Goal: Information Seeking & Learning: Check status

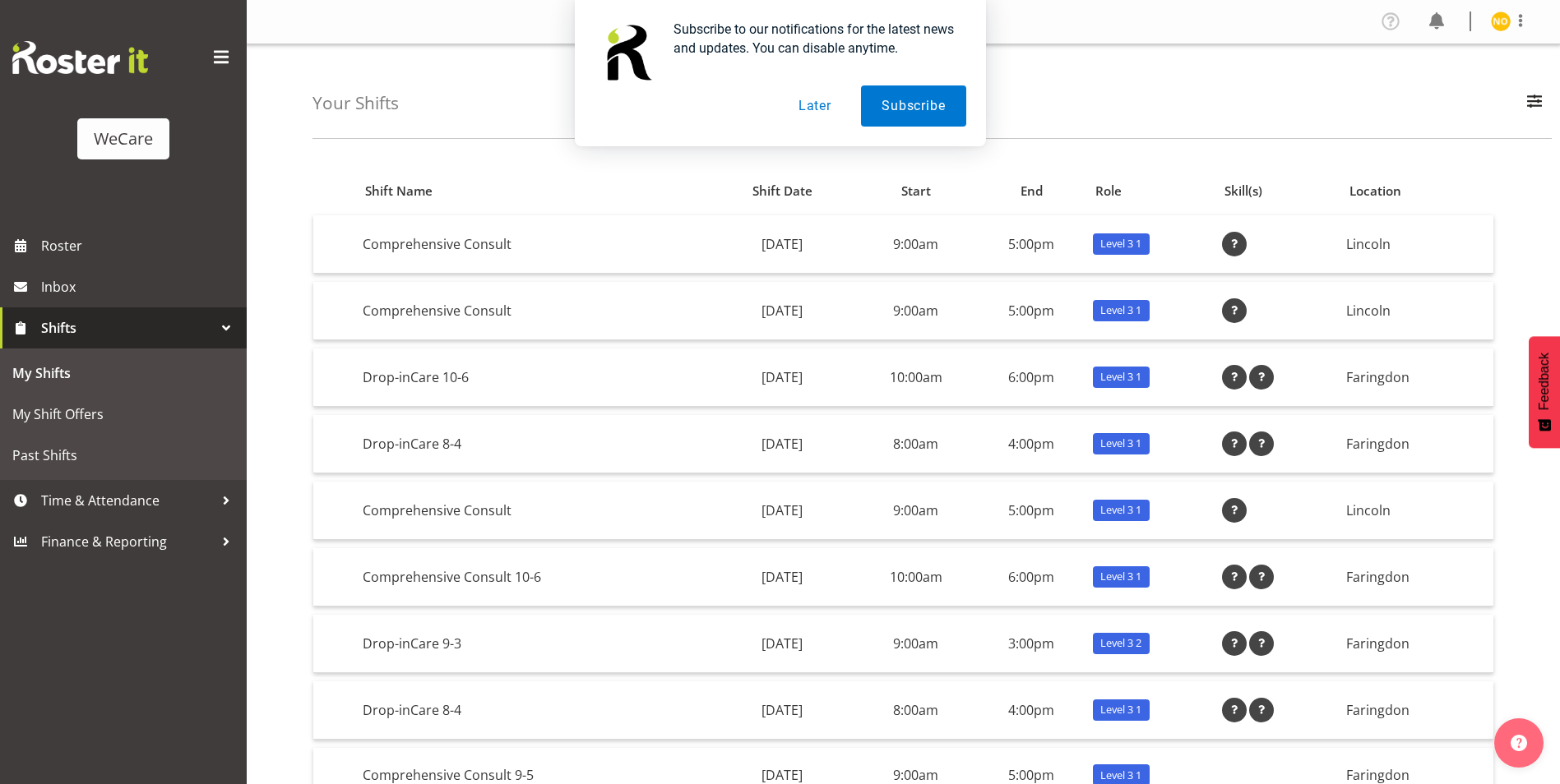
click at [826, 107] on button "Later" at bounding box center [815, 107] width 74 height 41
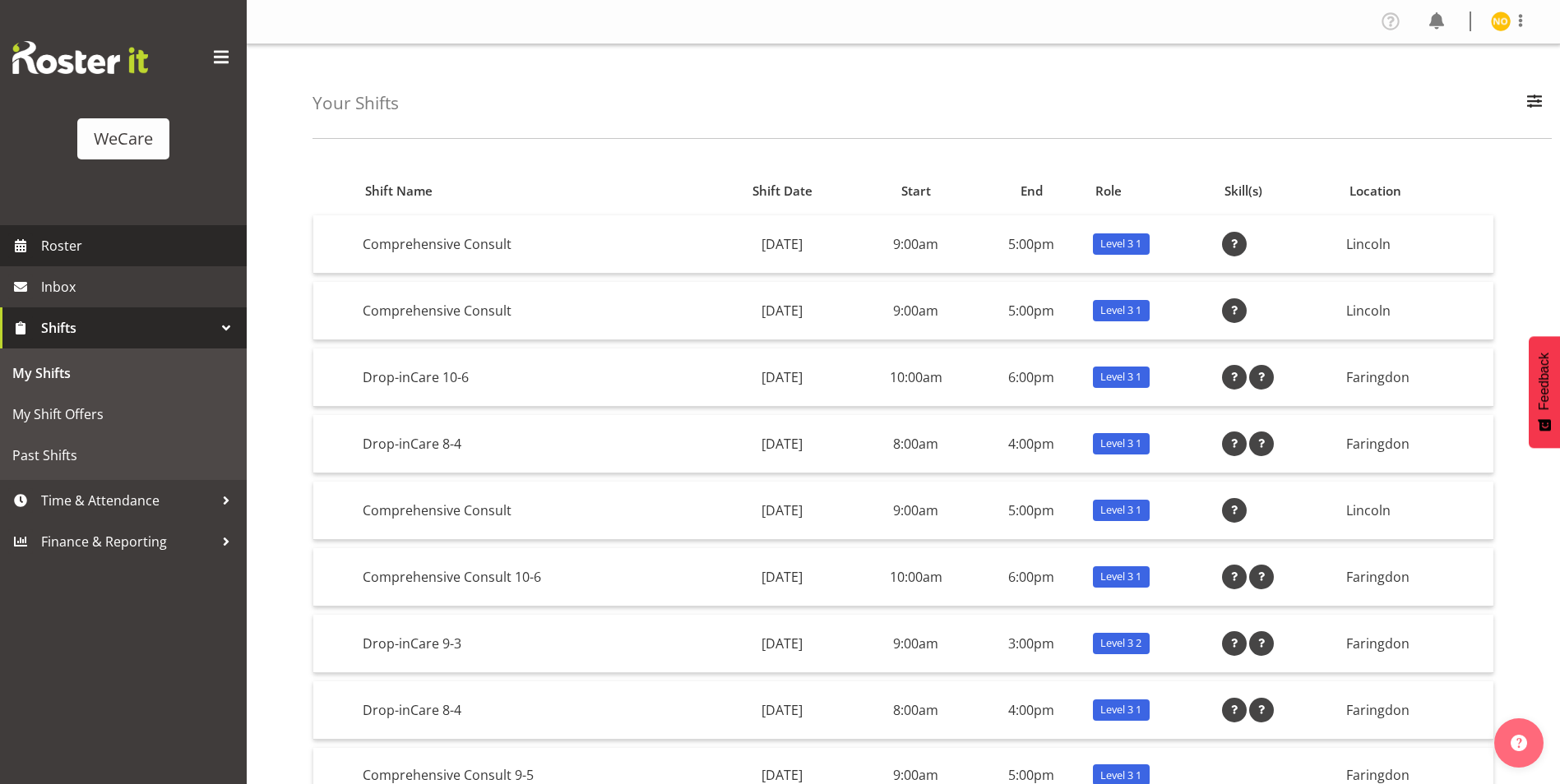
click at [69, 255] on span "Roster" at bounding box center [140, 245] width 198 height 25
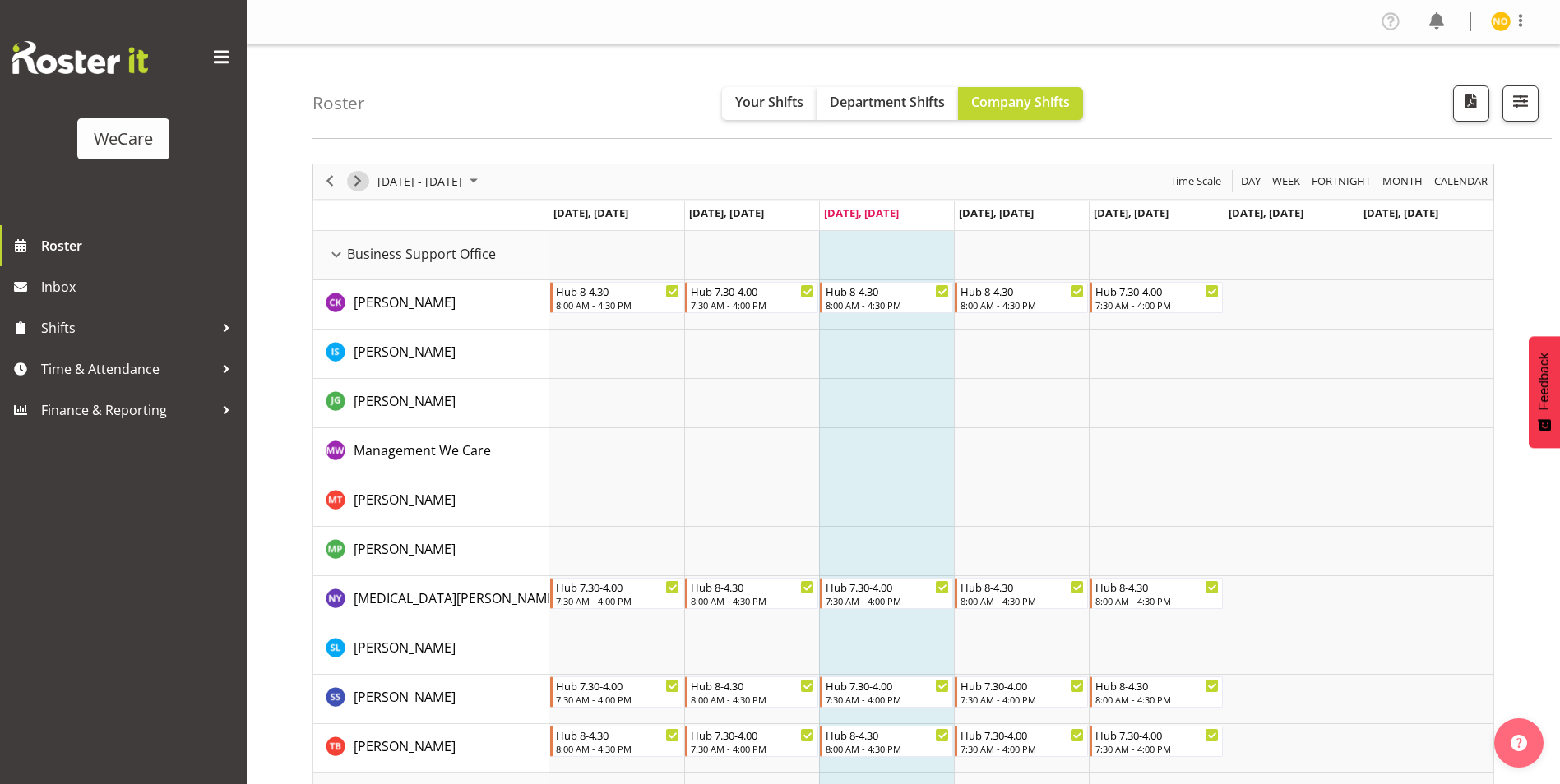
click at [360, 184] on span "Next" at bounding box center [358, 181] width 20 height 21
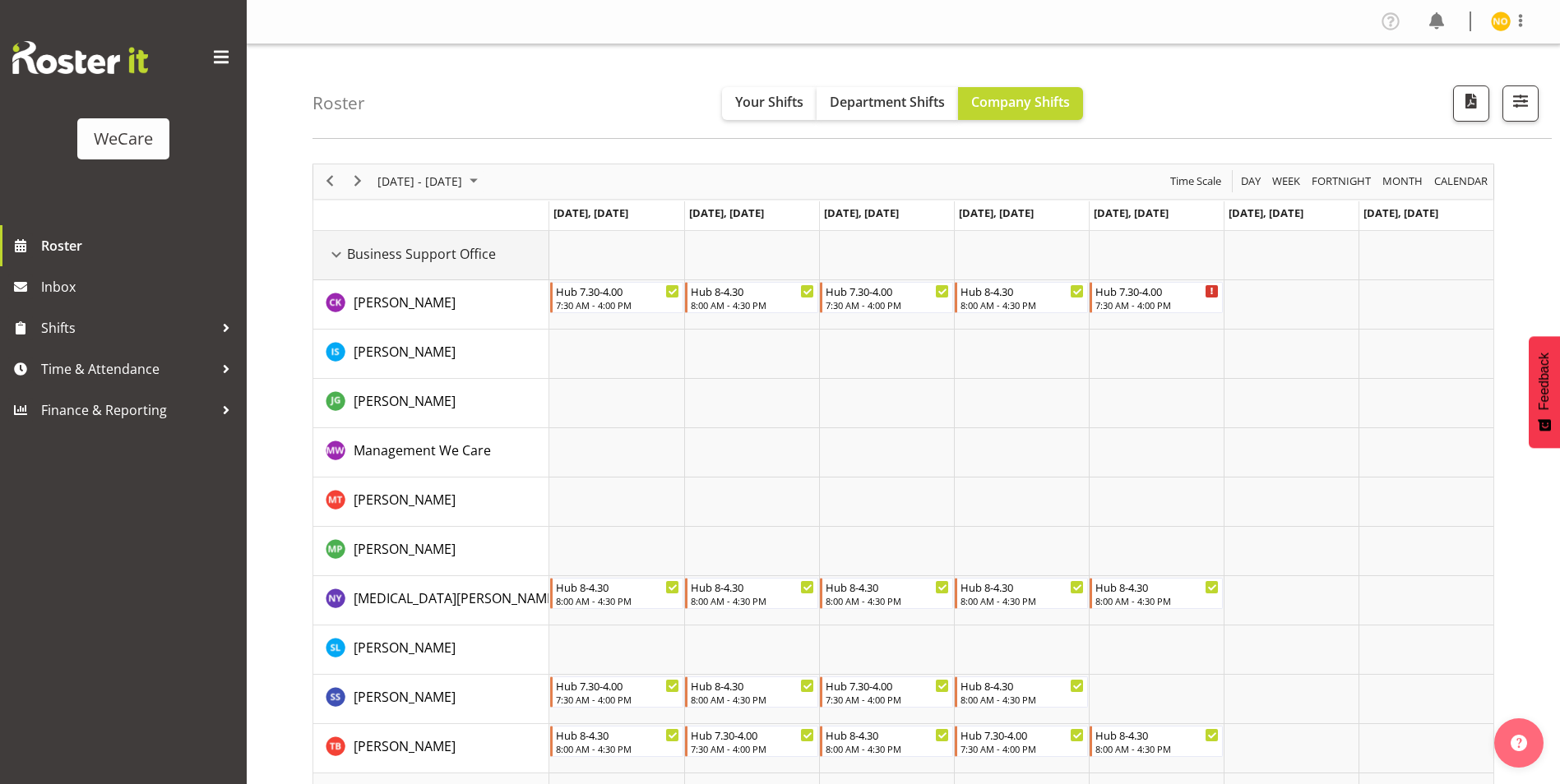
click at [342, 250] on div "Business Support Office resource" at bounding box center [337, 255] width 22 height 22
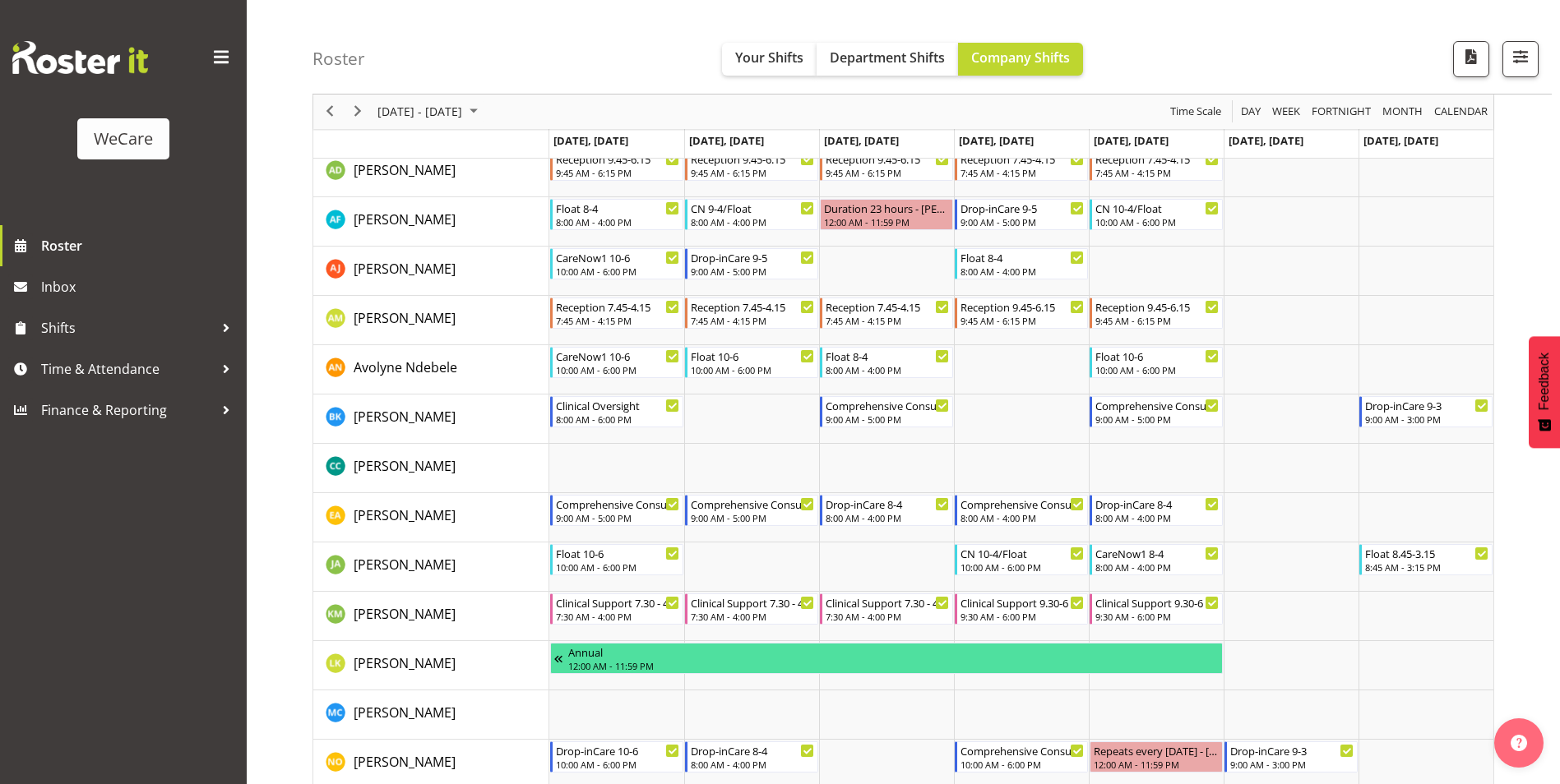
scroll to position [329, 0]
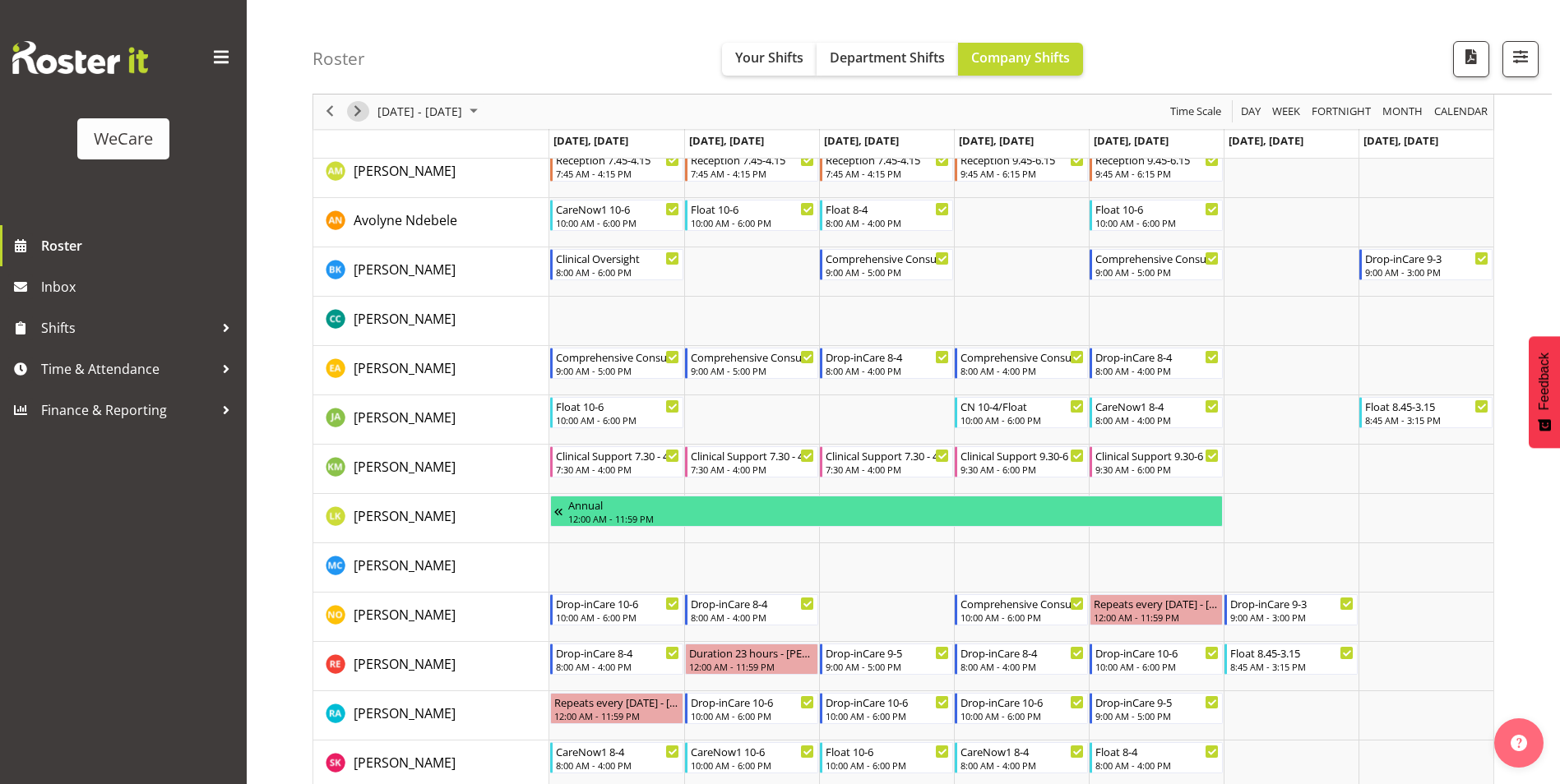
click at [365, 109] on span "Next" at bounding box center [358, 112] width 20 height 21
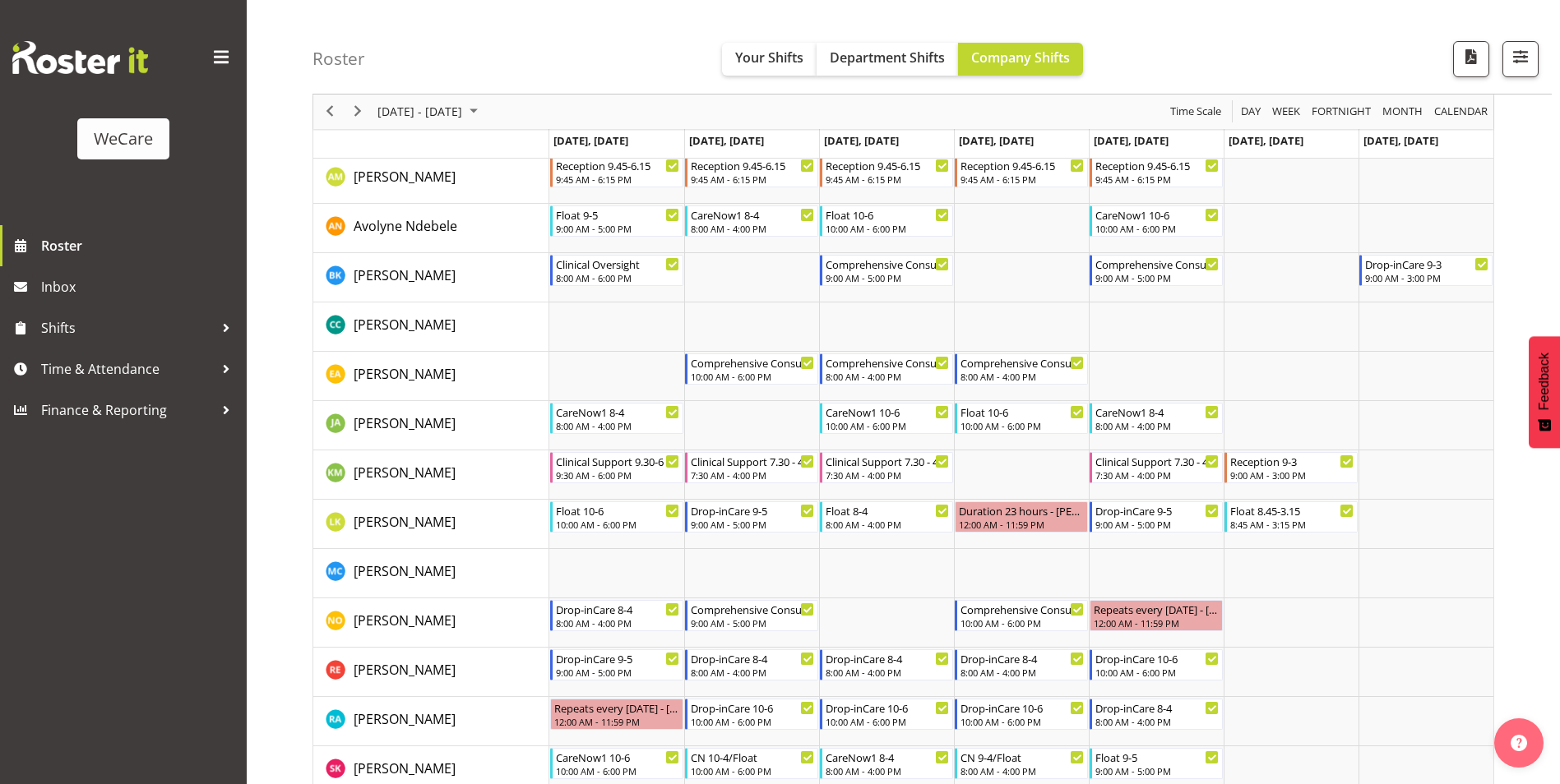
scroll to position [823, 0]
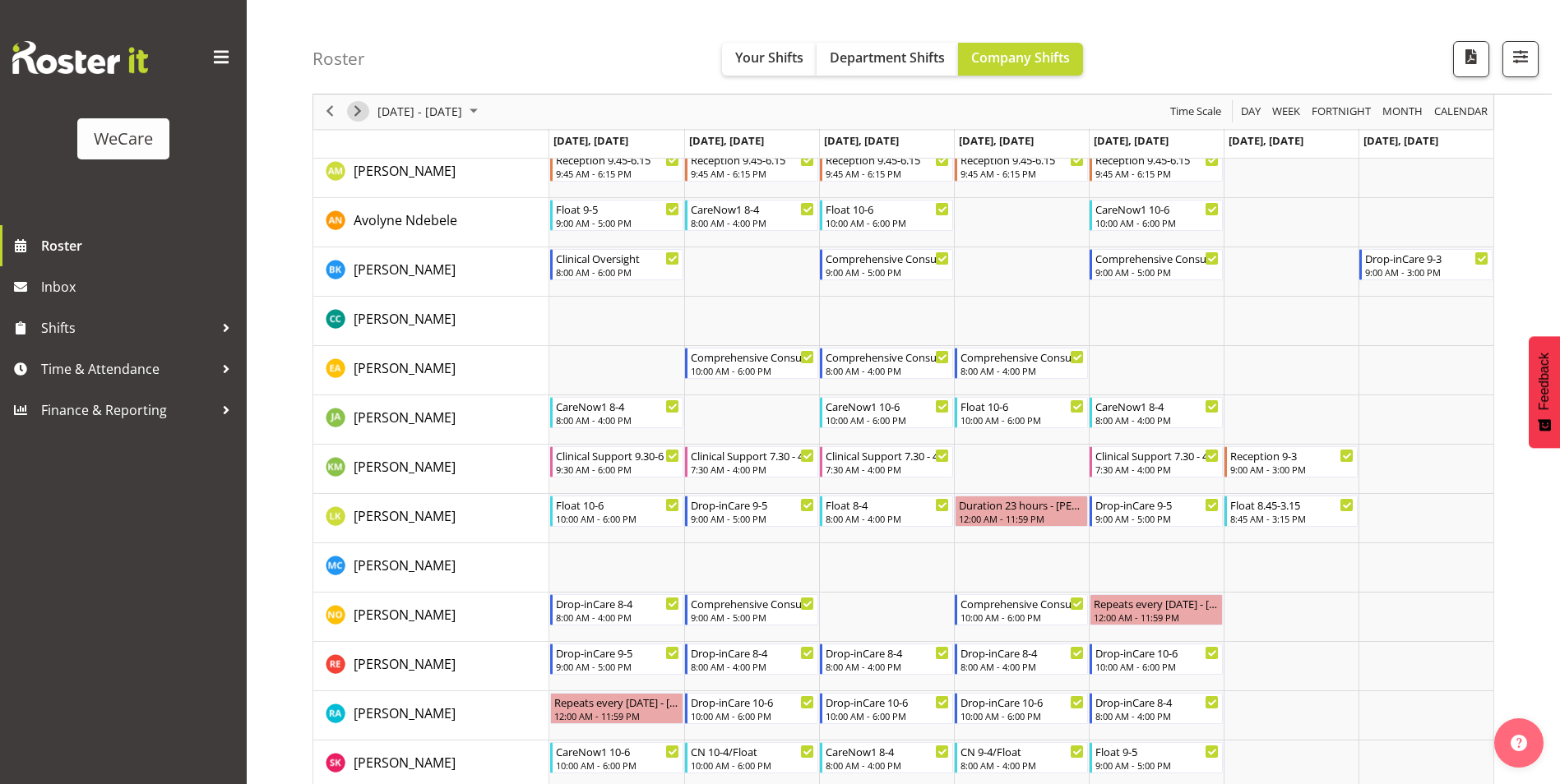
click at [355, 106] on span "Next" at bounding box center [358, 112] width 20 height 21
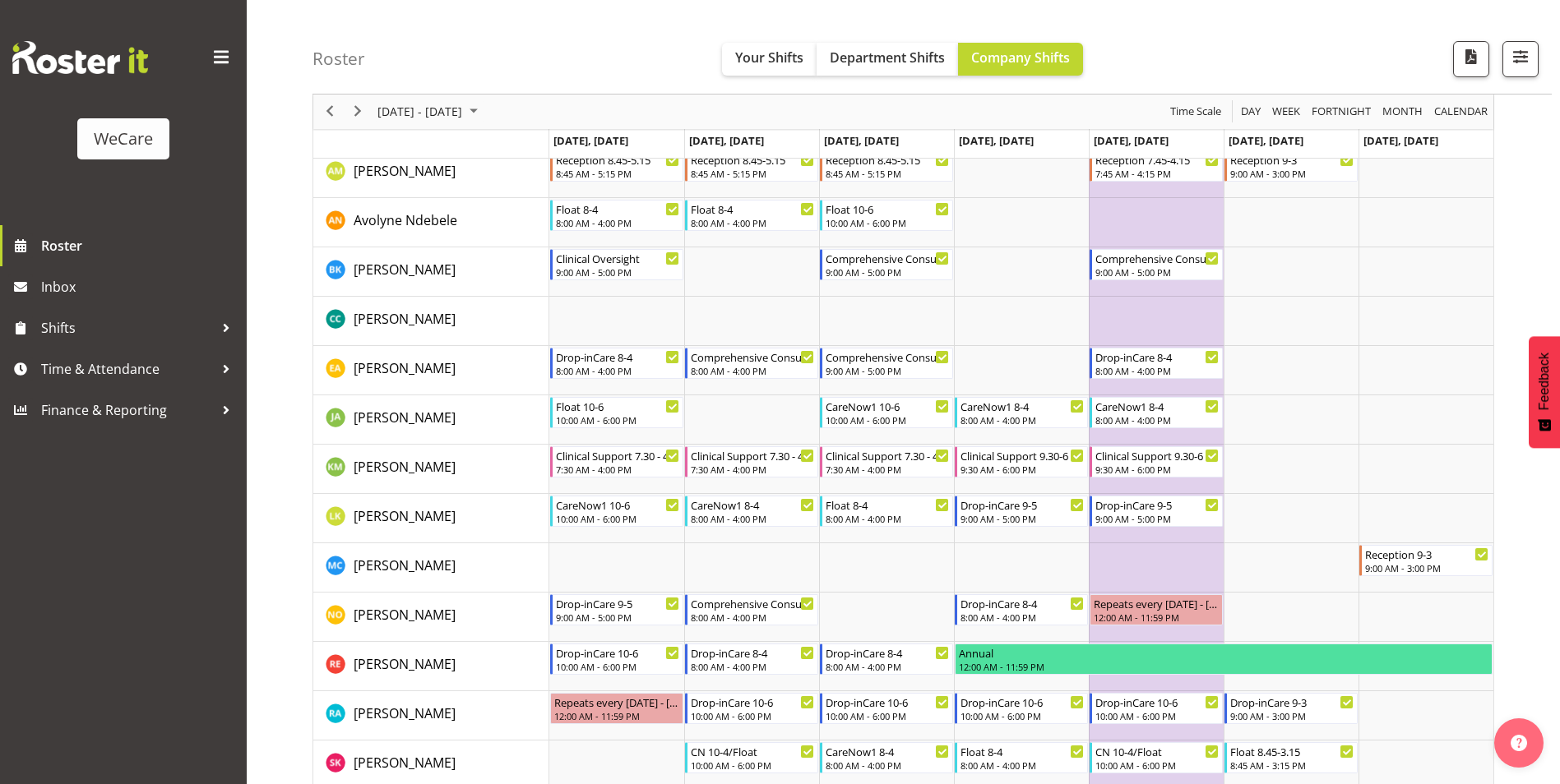
scroll to position [904, 0]
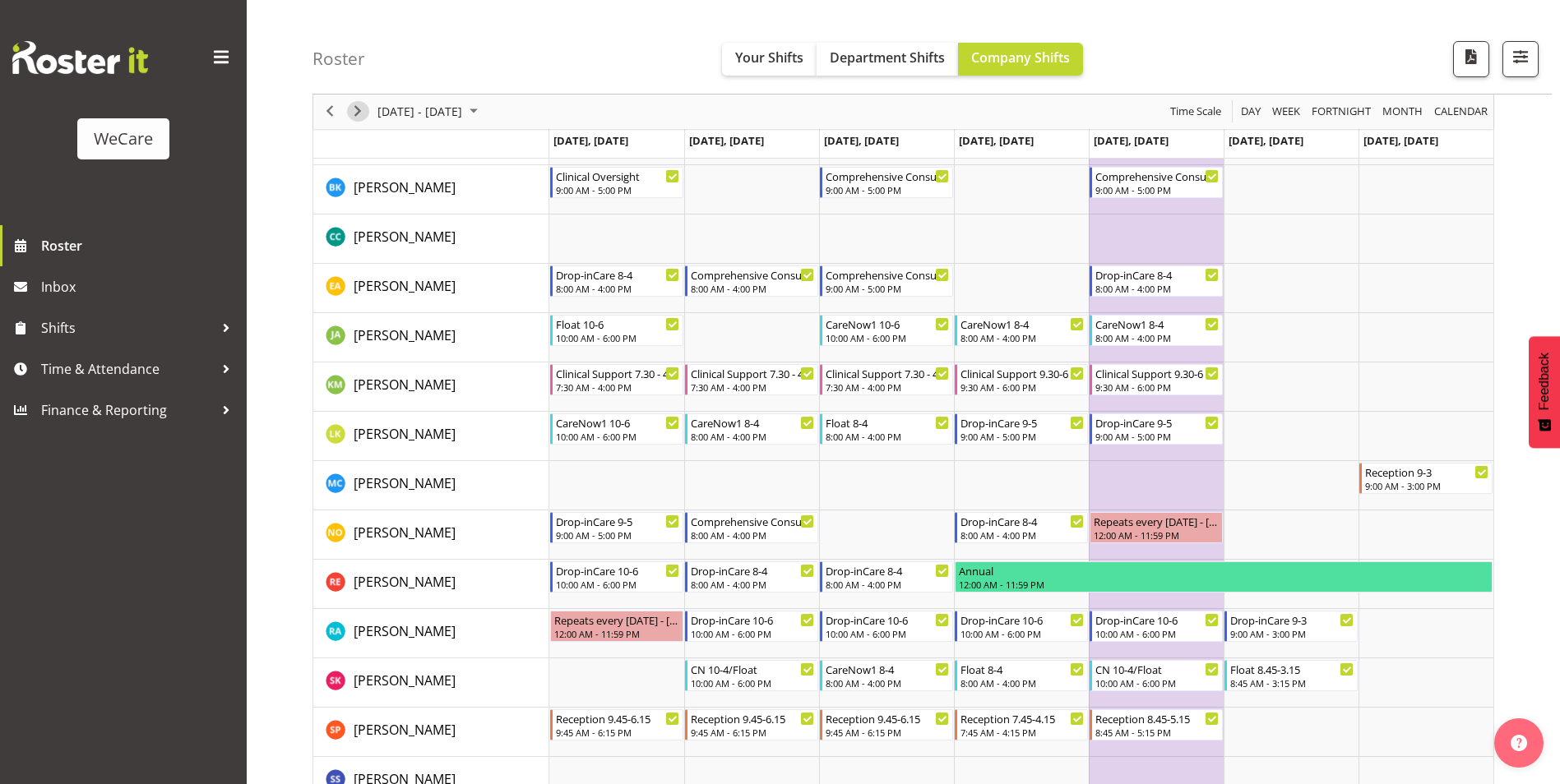
click at [361, 111] on span "Next" at bounding box center [358, 112] width 20 height 21
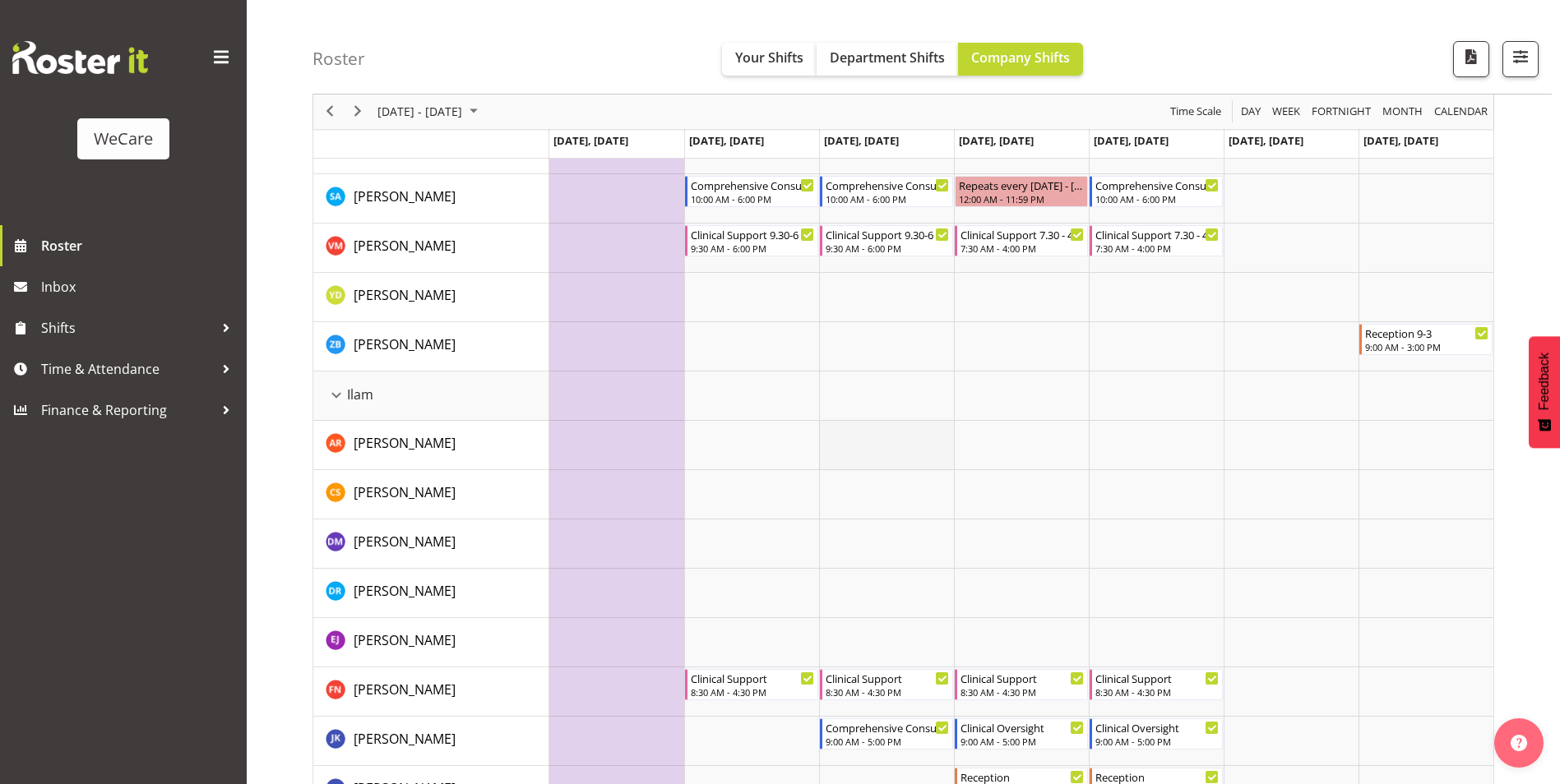
scroll to position [1562, 0]
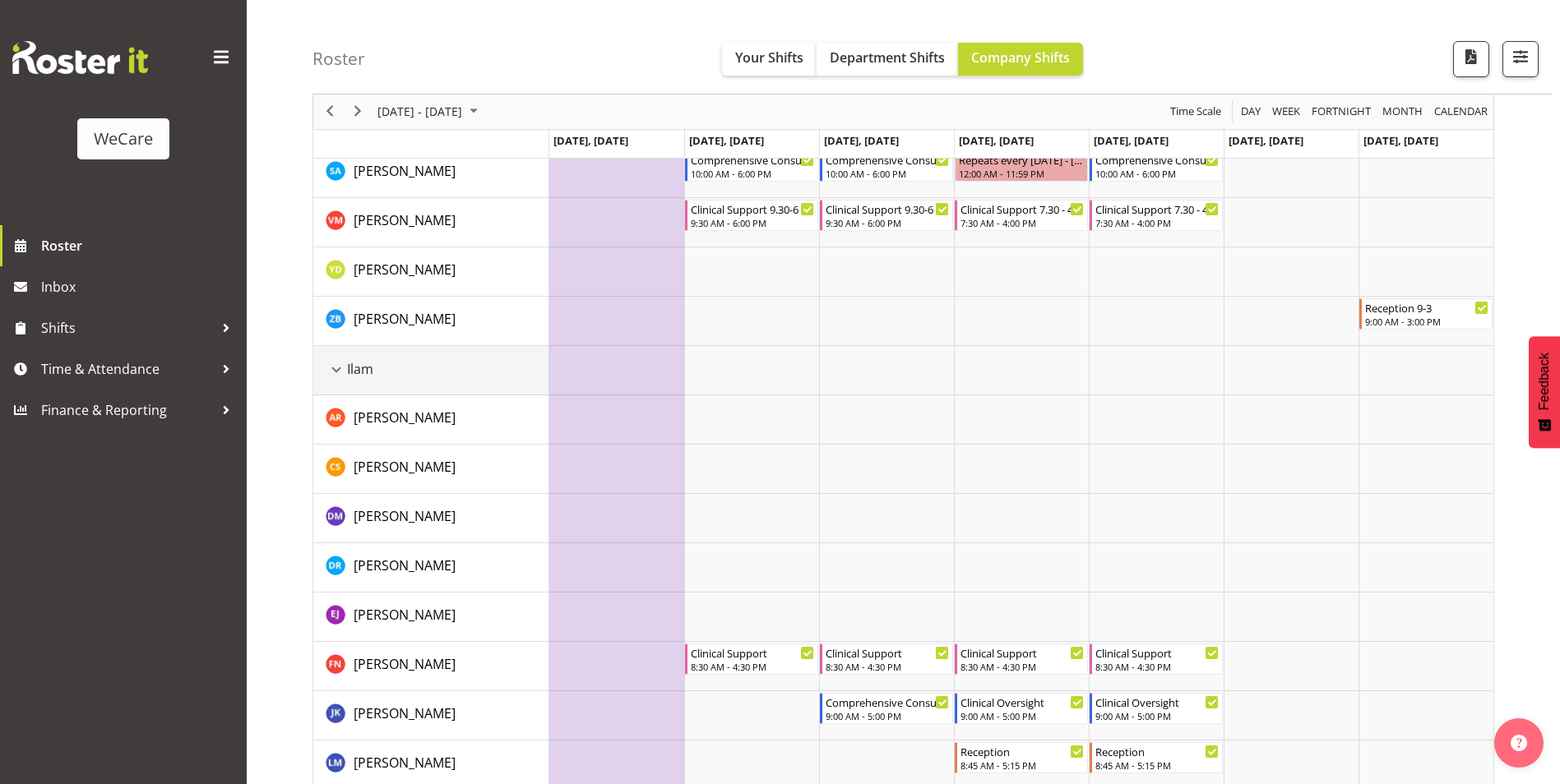
drag, startPoint x: 337, startPoint y: 364, endPoint x: 548, endPoint y: 385, distance: 212.0
click at [336, 364] on div "Ilam resource" at bounding box center [337, 370] width 22 height 22
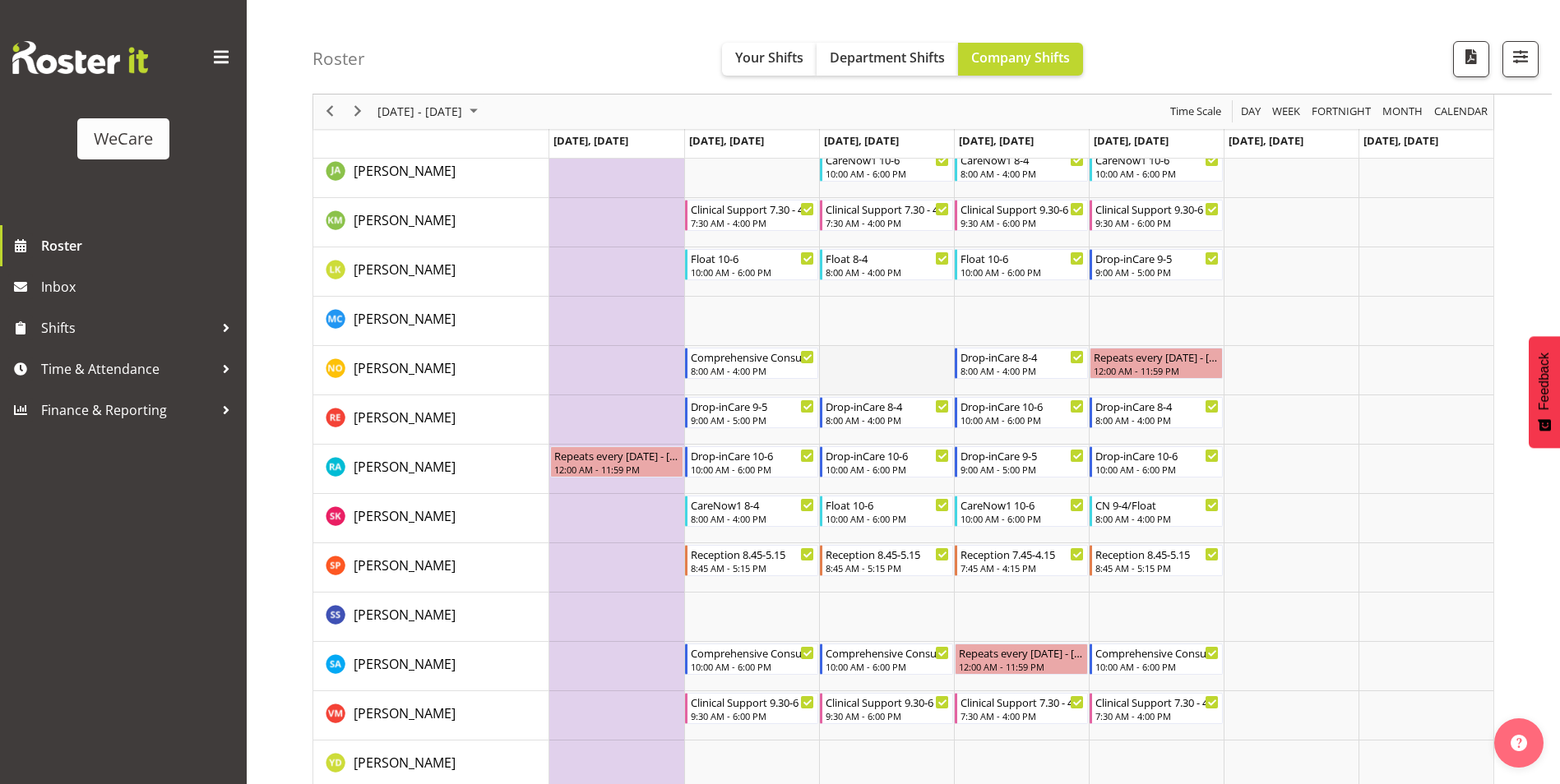
scroll to position [904, 0]
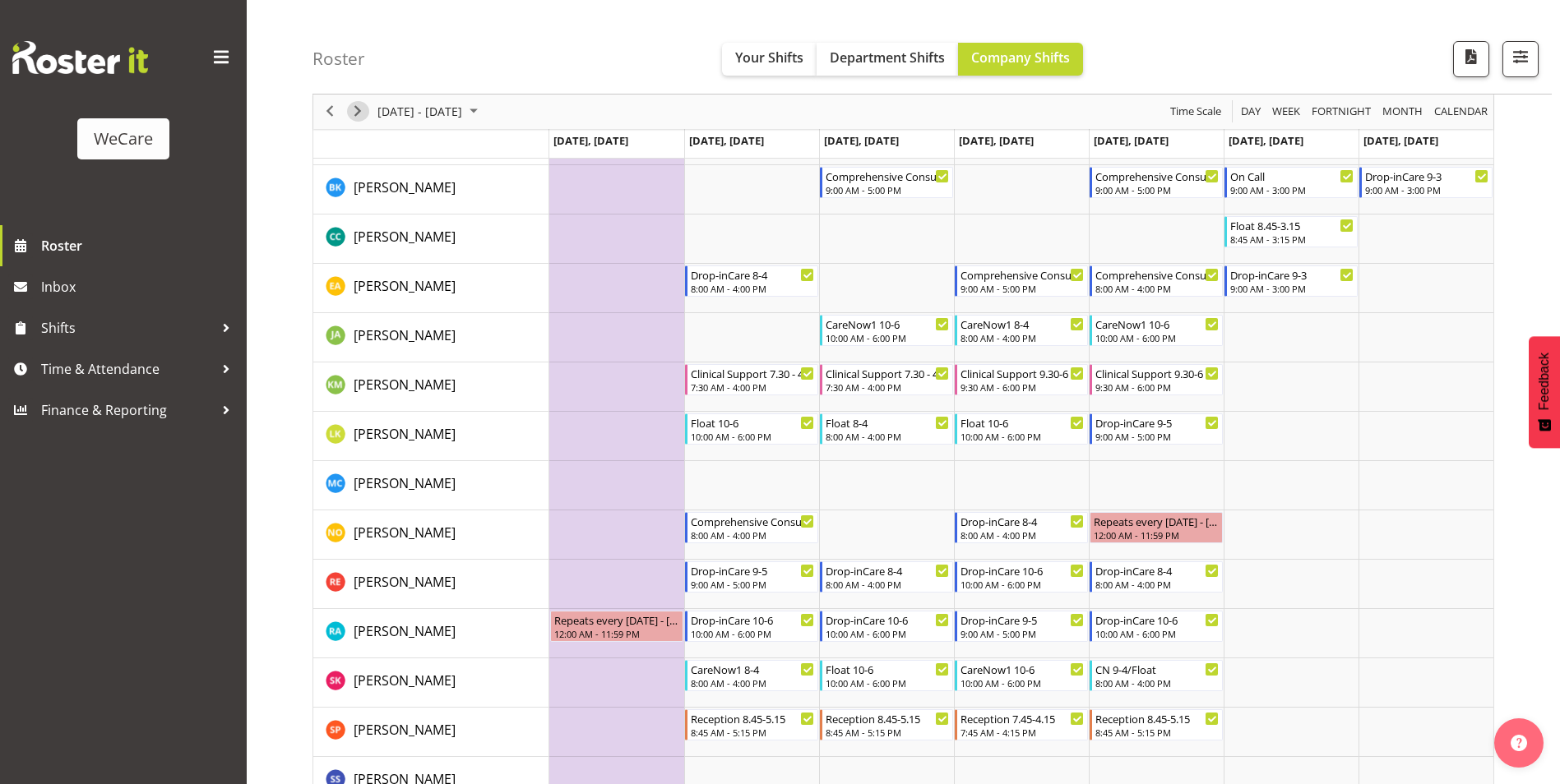
click at [363, 108] on span "Next" at bounding box center [358, 112] width 20 height 21
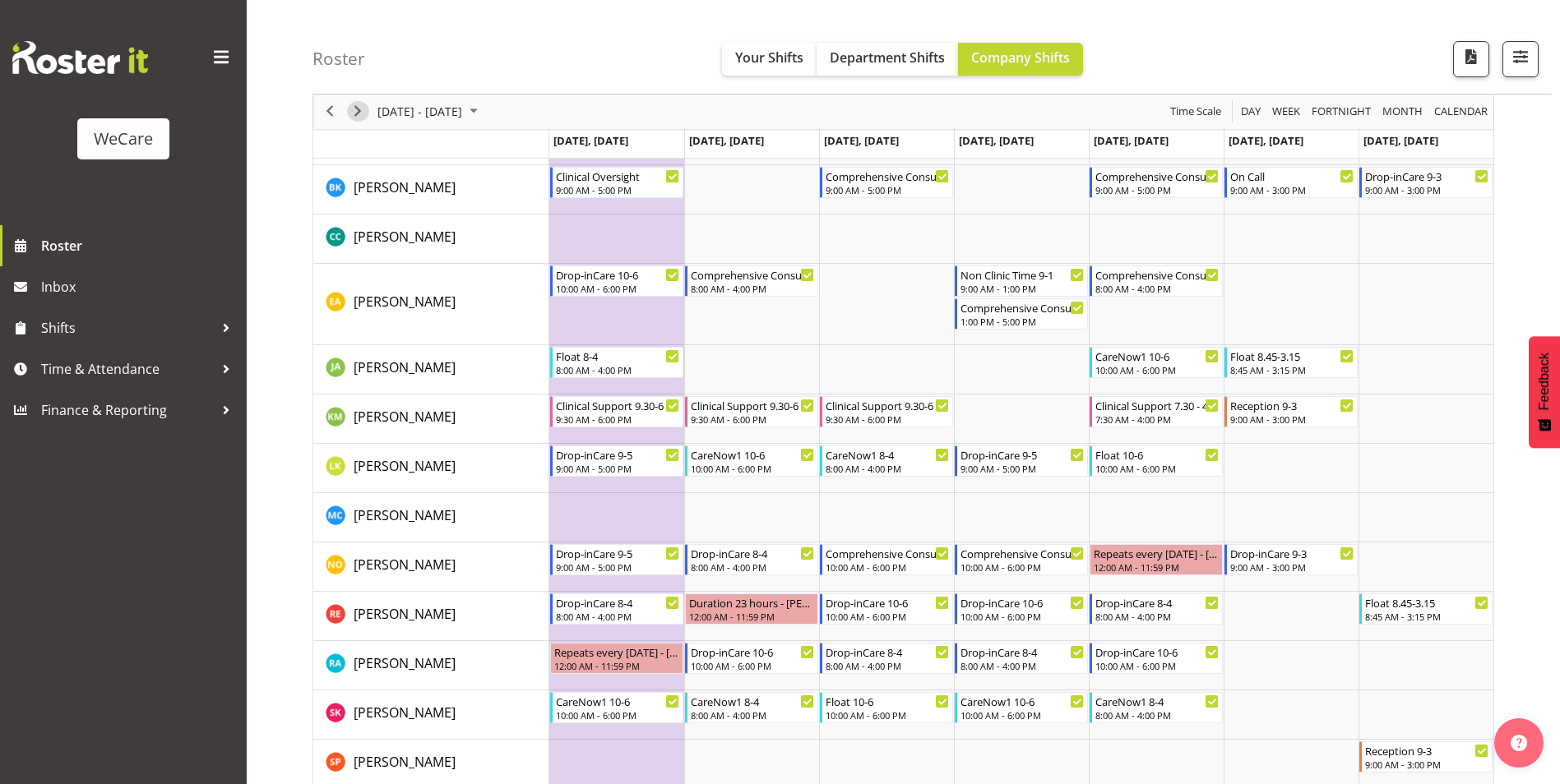
click at [358, 103] on span "Next" at bounding box center [358, 112] width 20 height 21
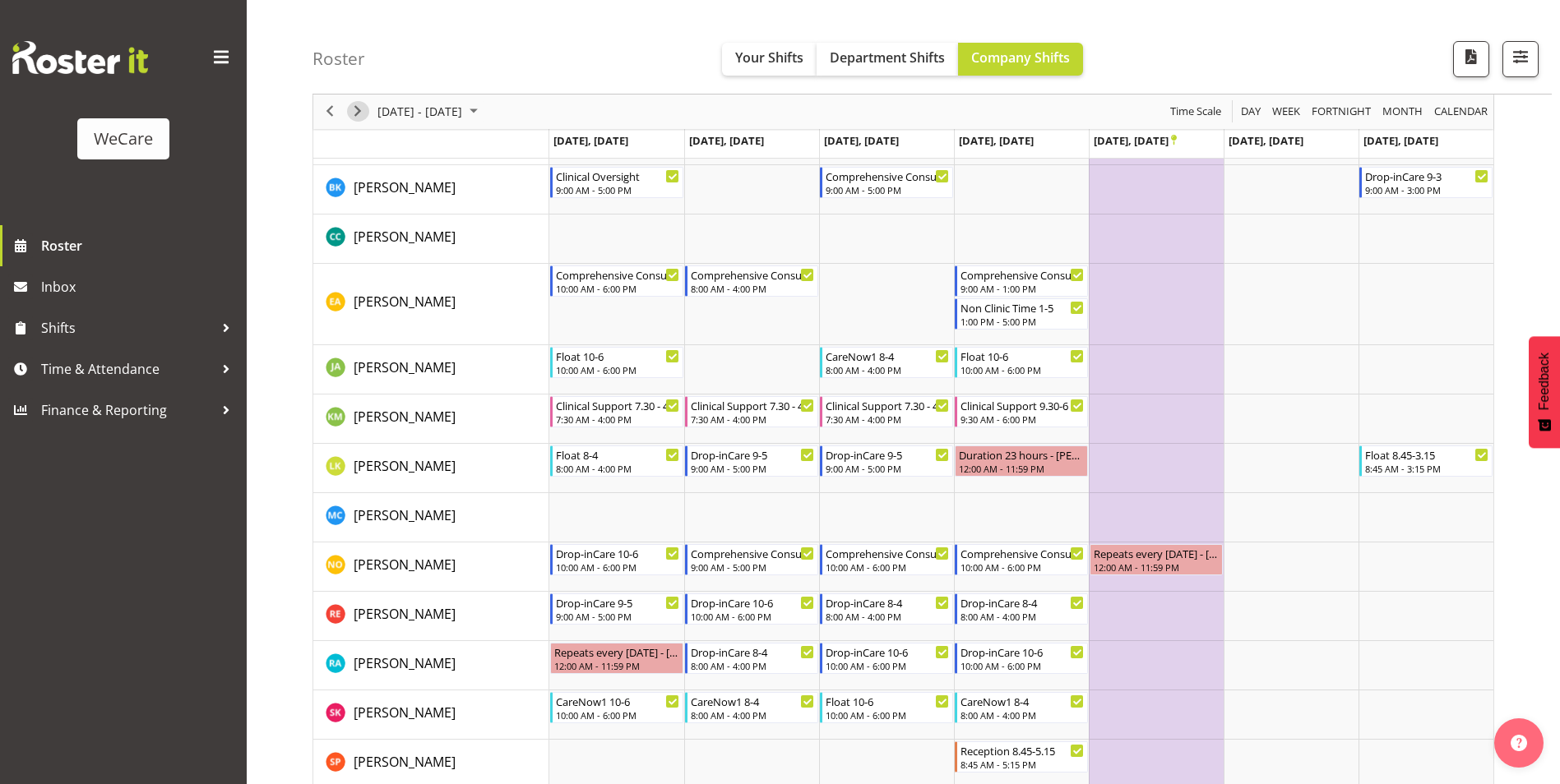
click at [369, 107] on div "next period" at bounding box center [358, 112] width 28 height 35
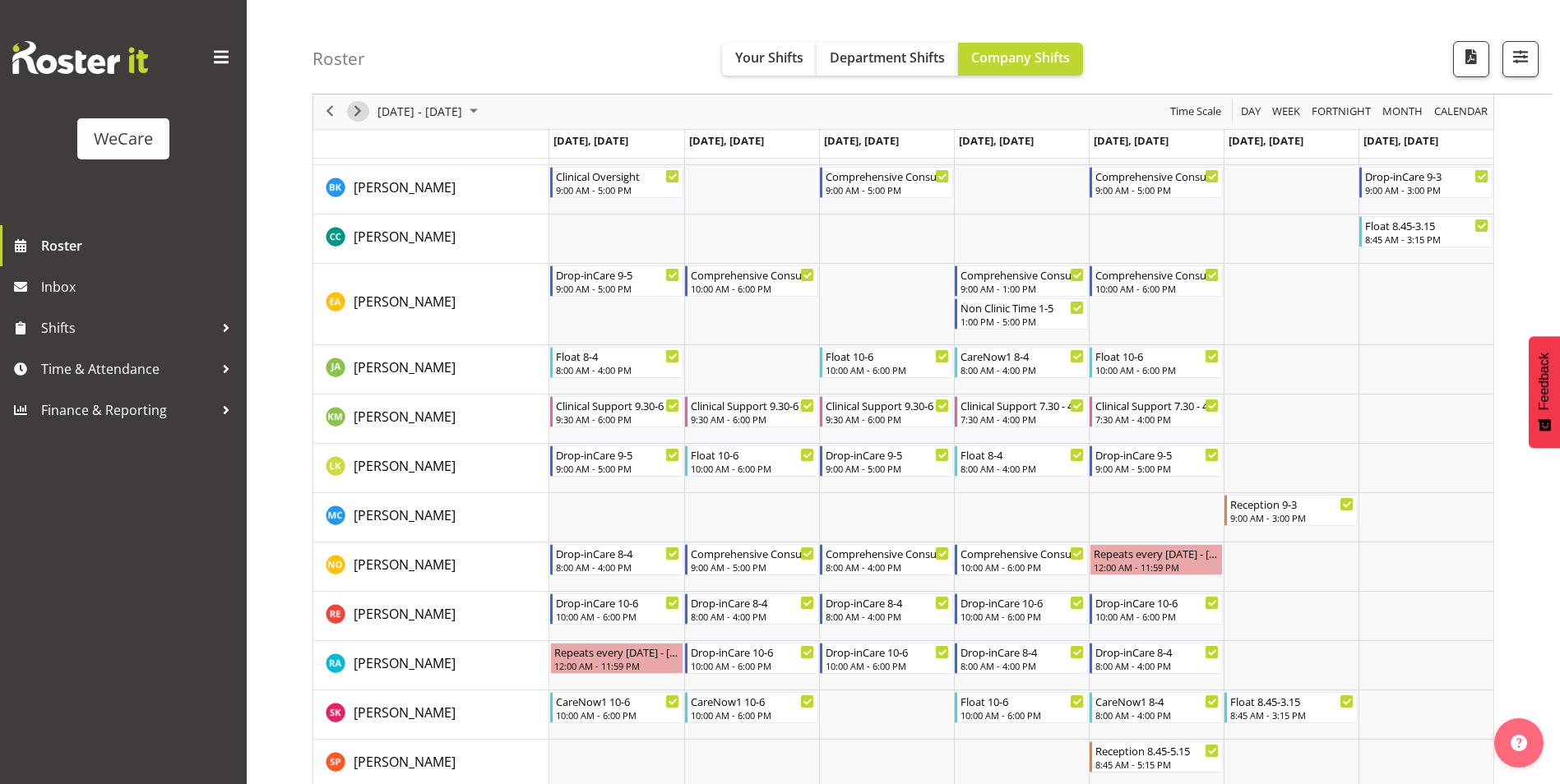
click at [361, 111] on span "Next" at bounding box center [358, 112] width 20 height 21
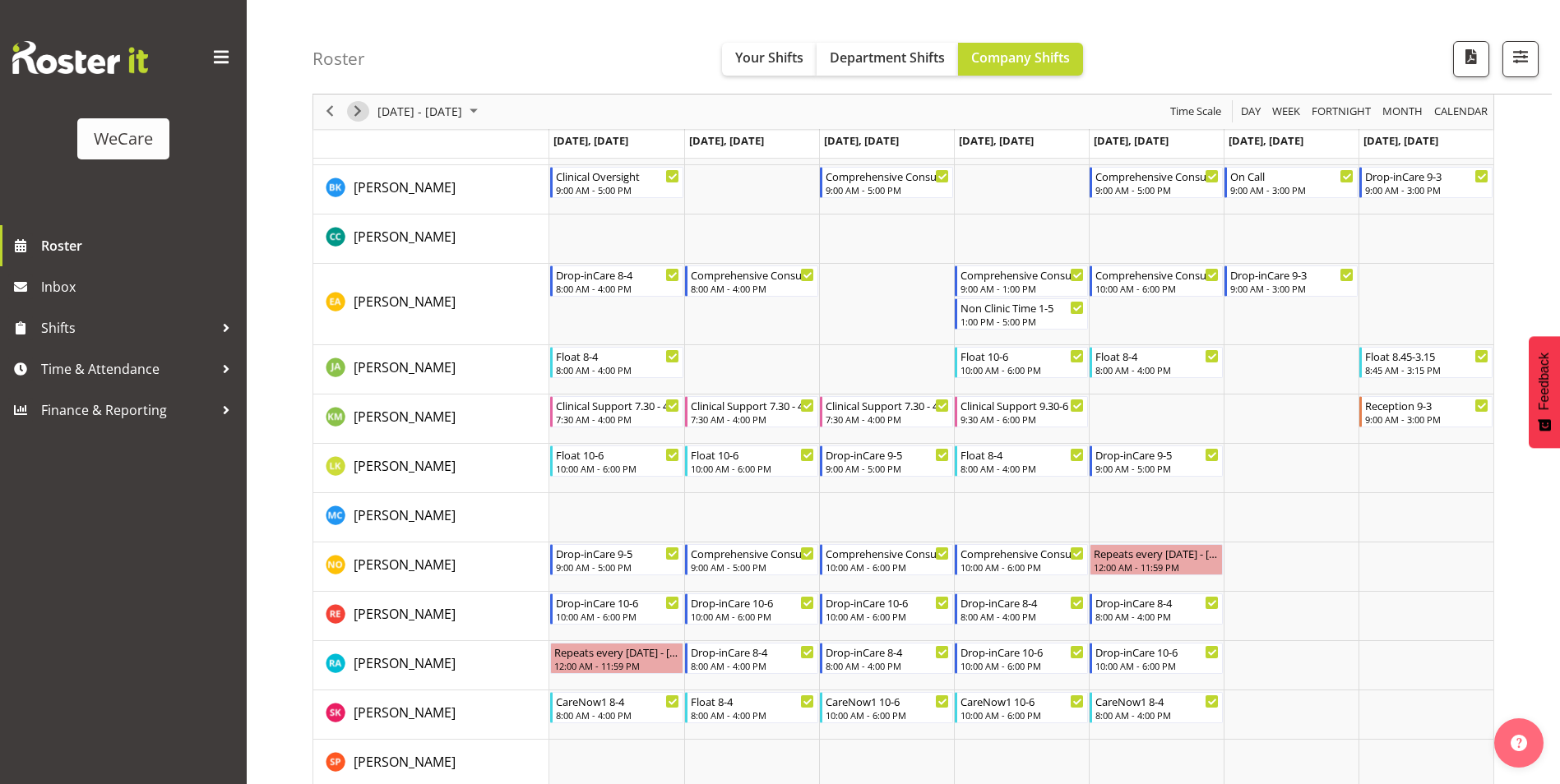
click at [357, 107] on span "Next" at bounding box center [358, 112] width 20 height 21
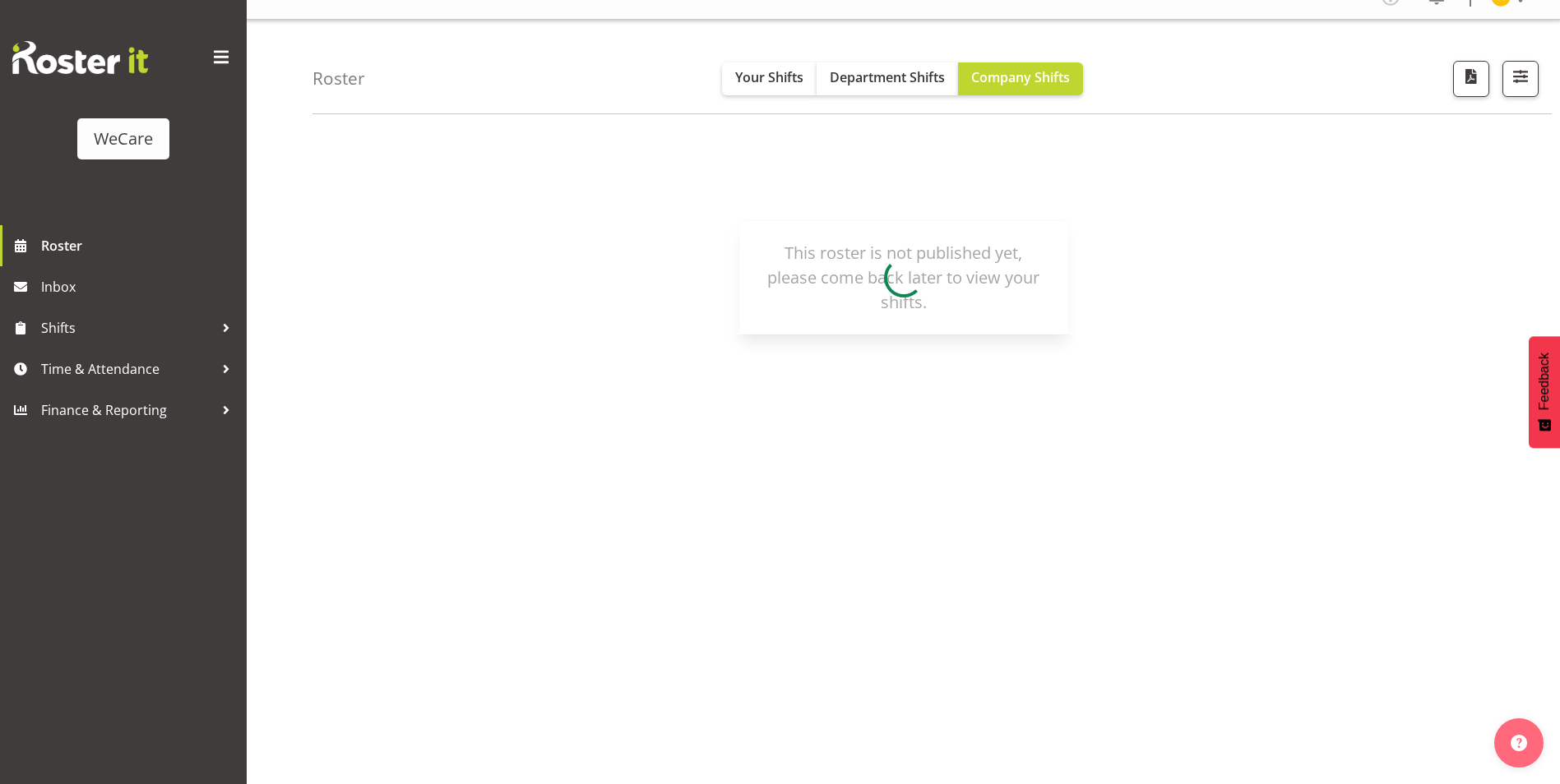
scroll to position [25, 0]
click at [907, 76] on span "Department Shifts" at bounding box center [887, 77] width 116 height 18
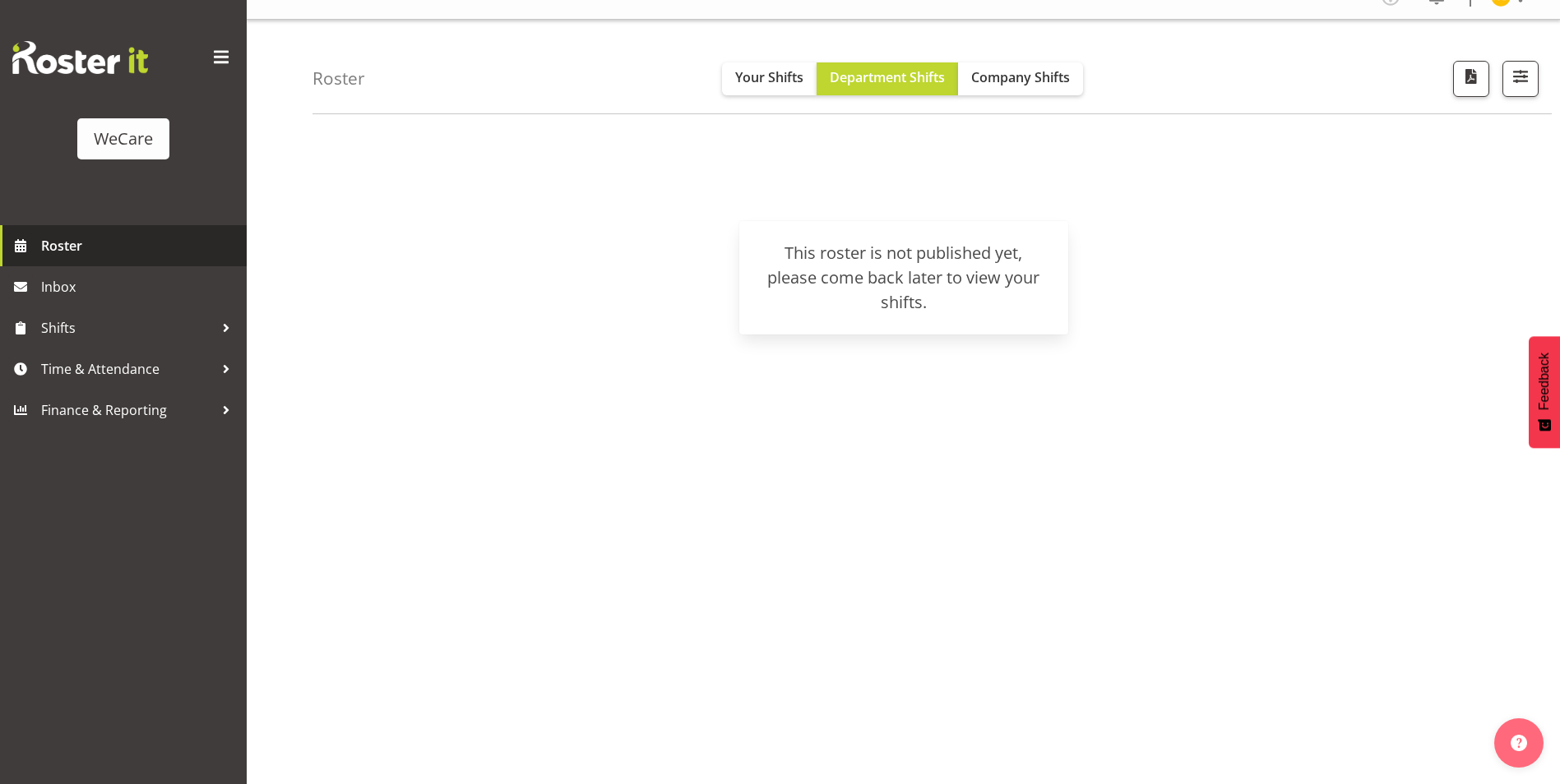
click at [91, 227] on link "Roster" at bounding box center [123, 246] width 247 height 41
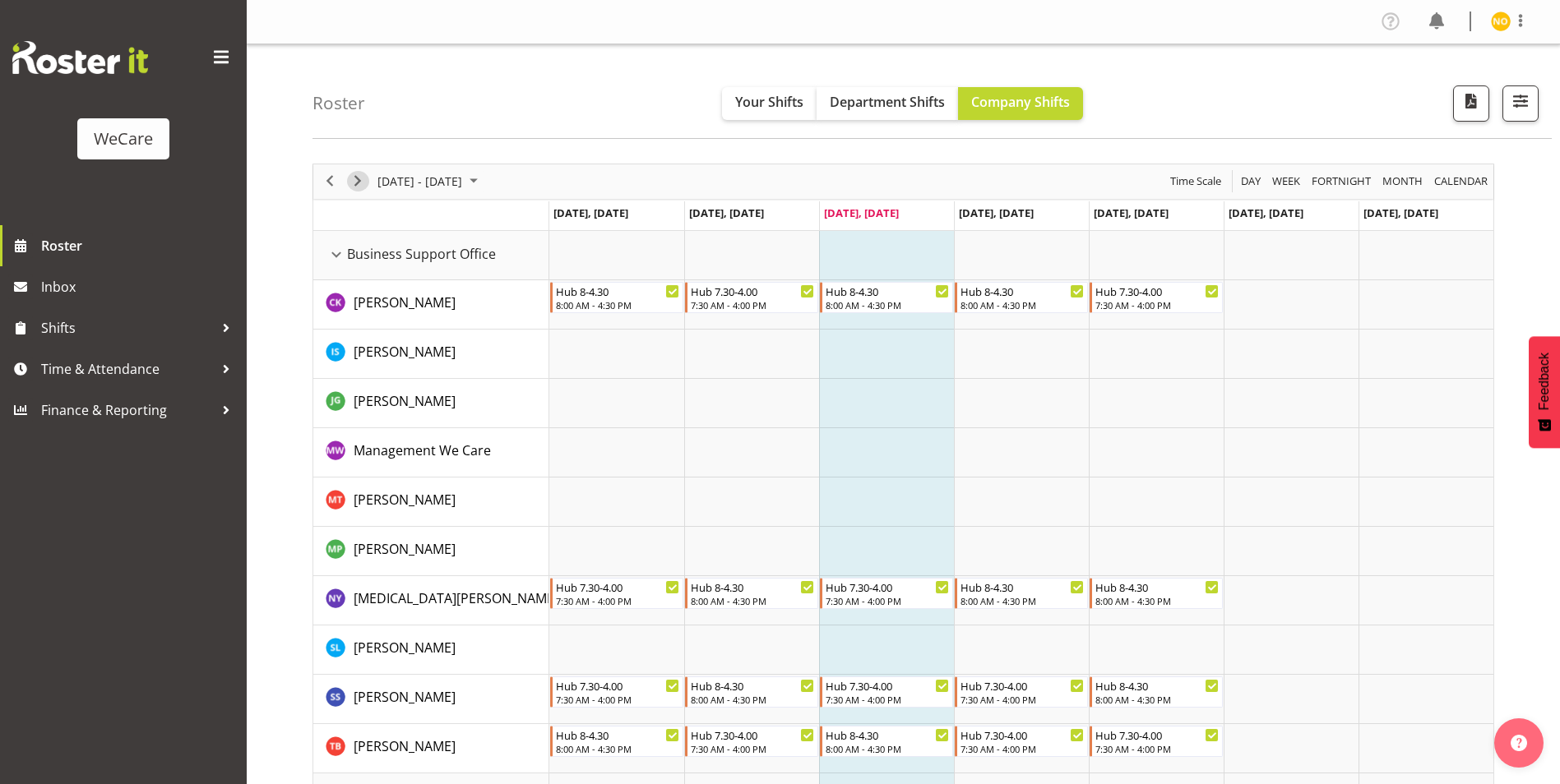
click at [358, 184] on span "Next" at bounding box center [358, 181] width 20 height 21
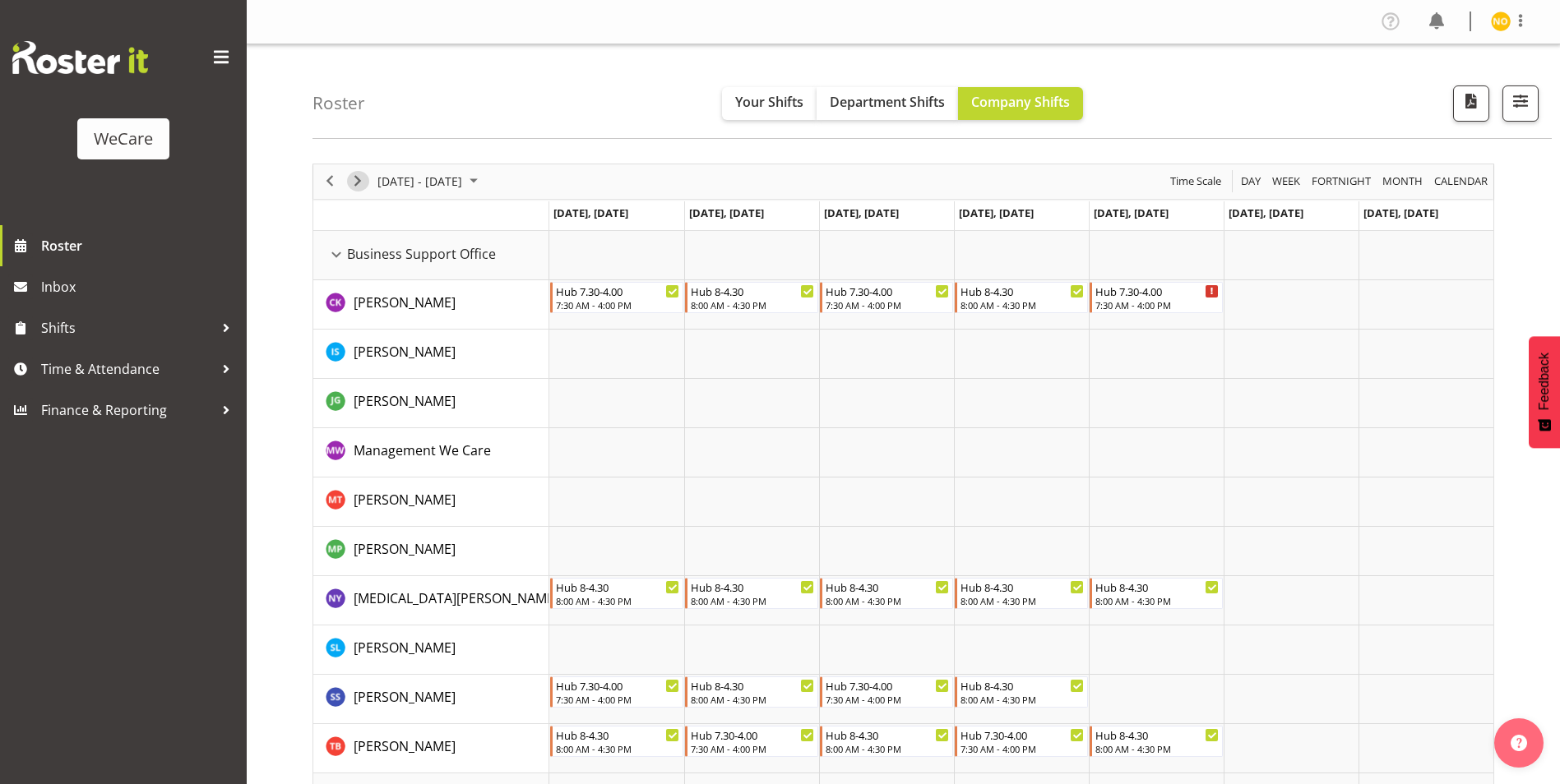
click at [362, 185] on span "Next" at bounding box center [358, 181] width 20 height 21
click at [363, 180] on span "Next" at bounding box center [358, 181] width 20 height 21
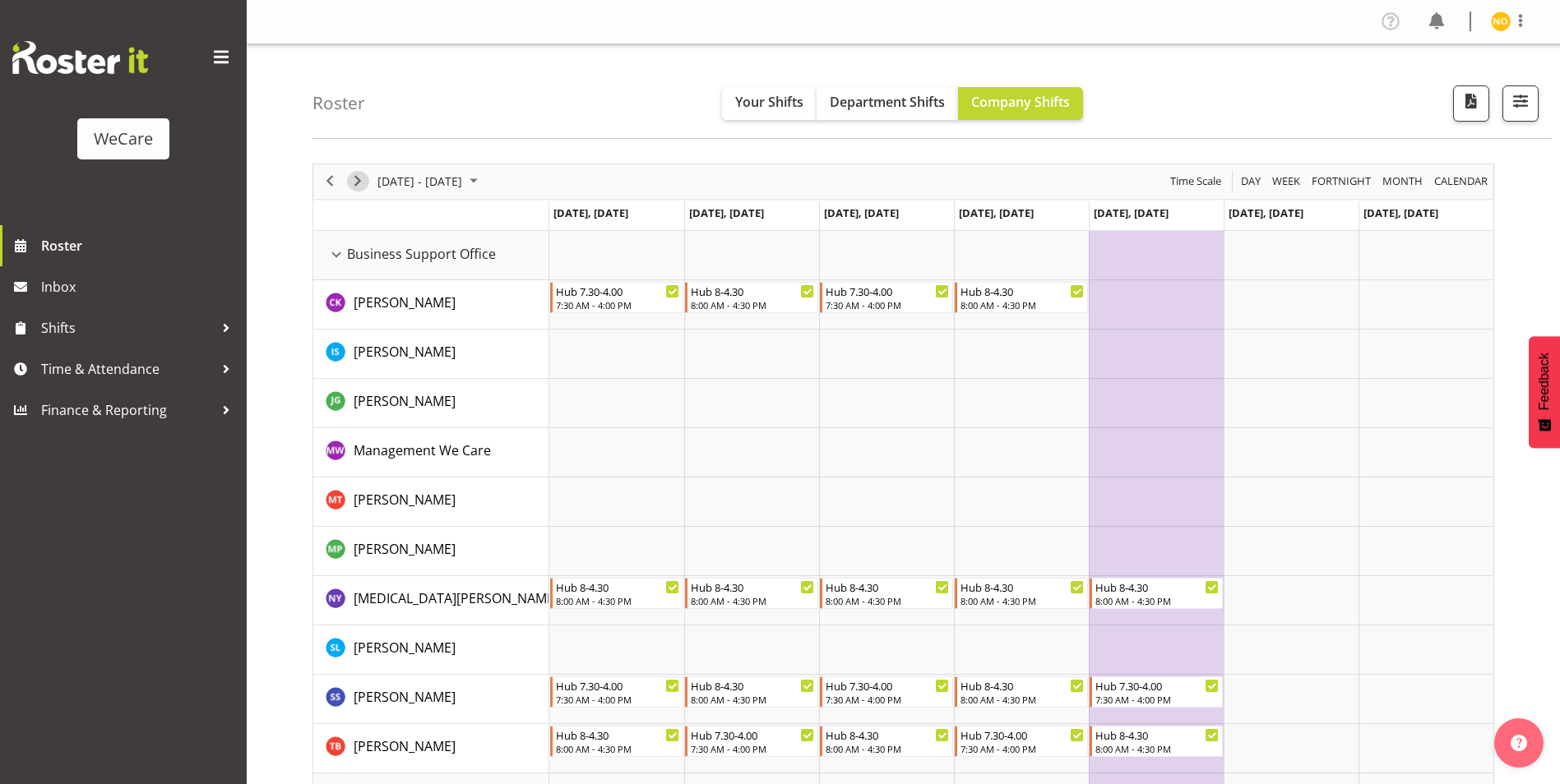
click at [362, 180] on span "Next" at bounding box center [358, 181] width 20 height 21
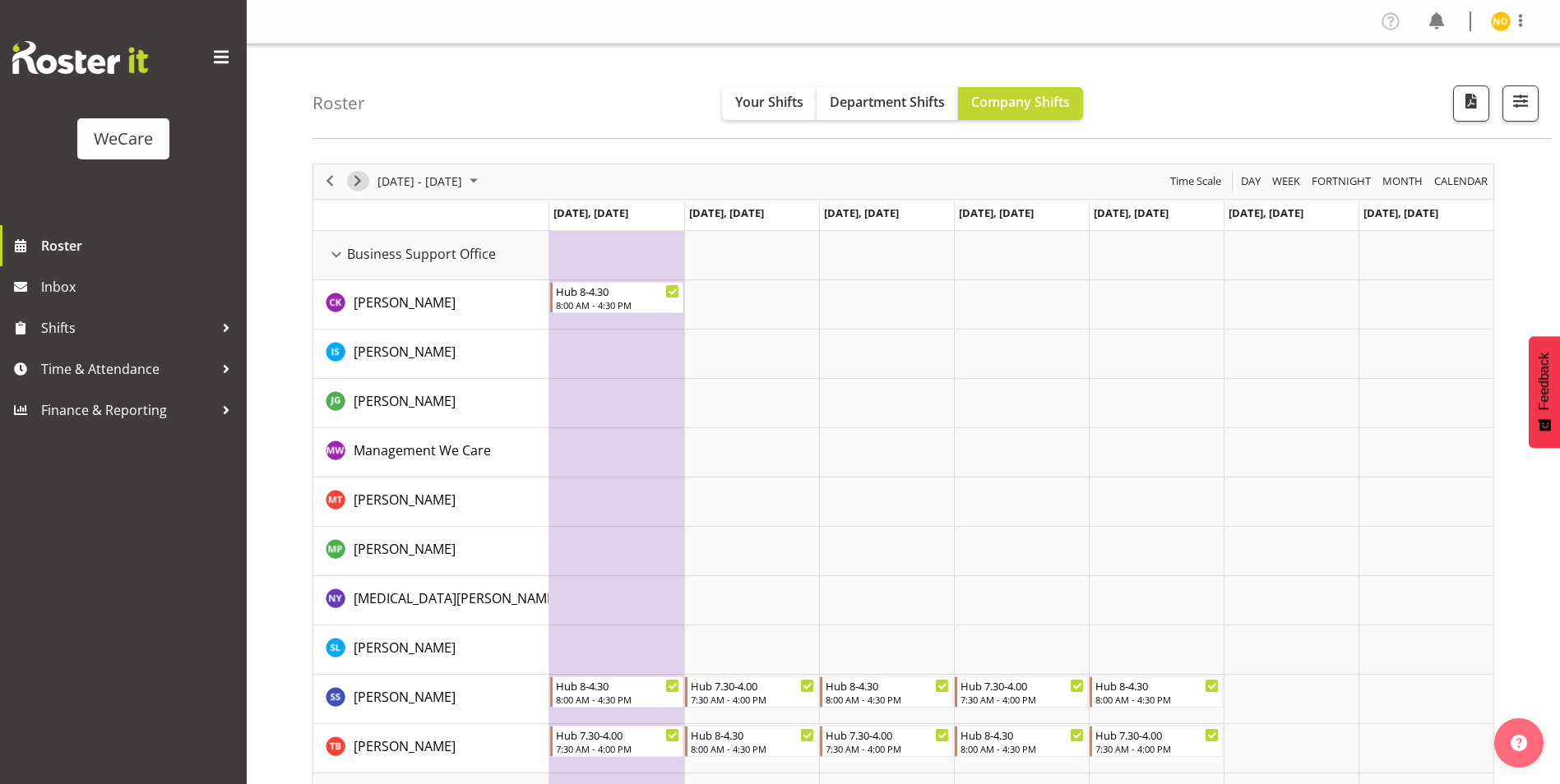
click at [359, 179] on span "Next" at bounding box center [358, 181] width 20 height 21
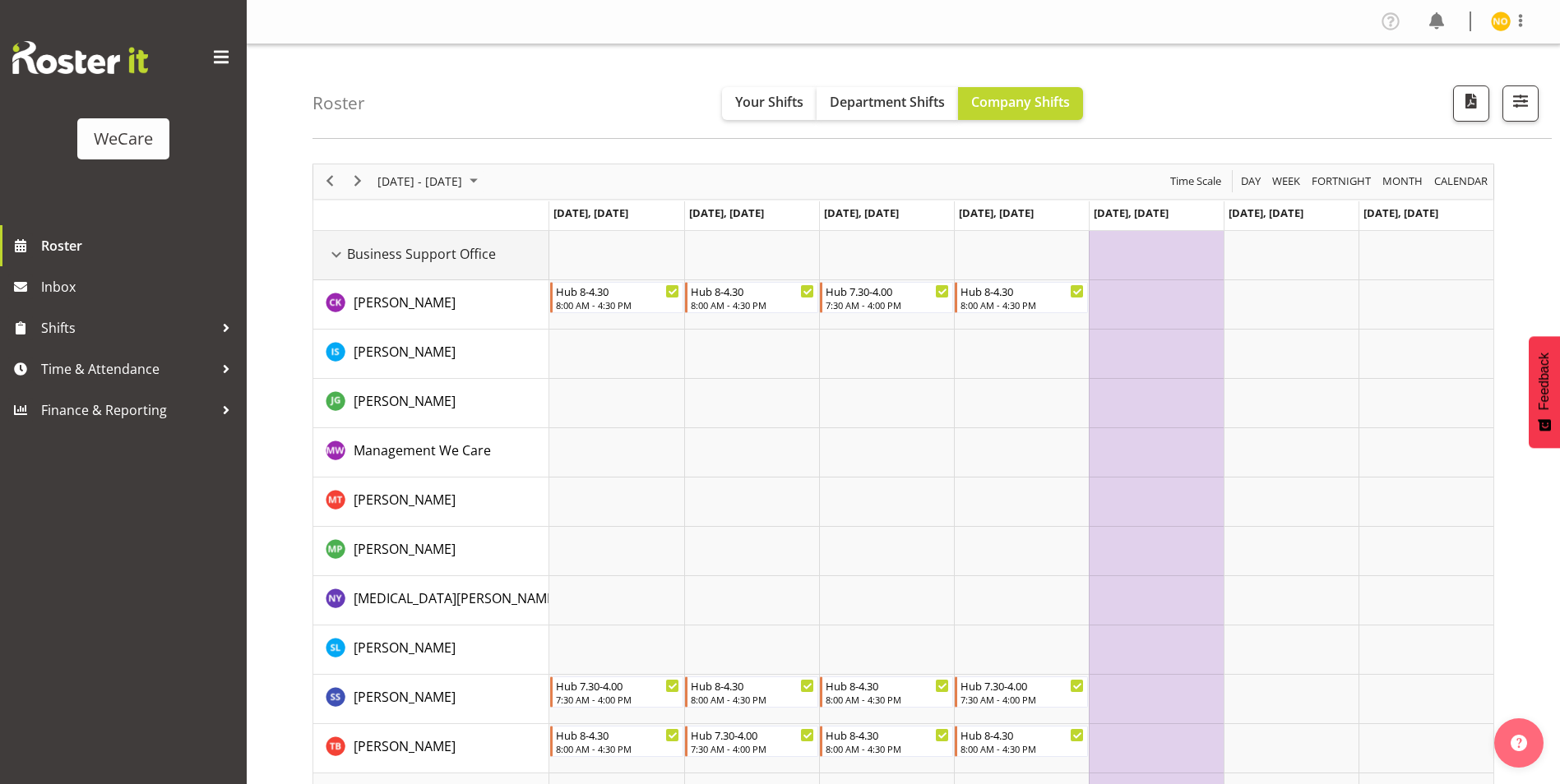
click at [334, 252] on div "Business Support Office resource" at bounding box center [337, 255] width 22 height 22
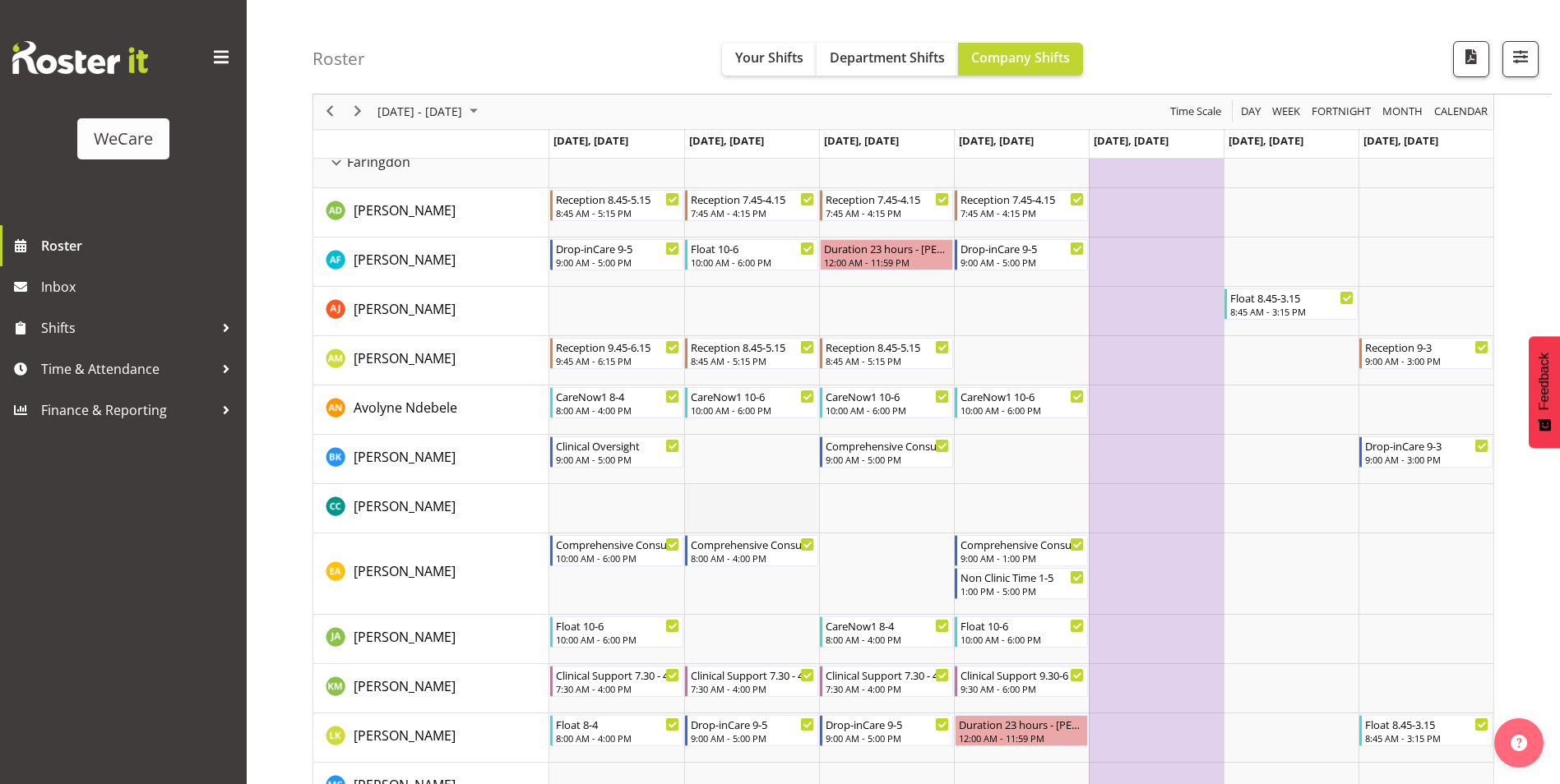
scroll to position [165, 0]
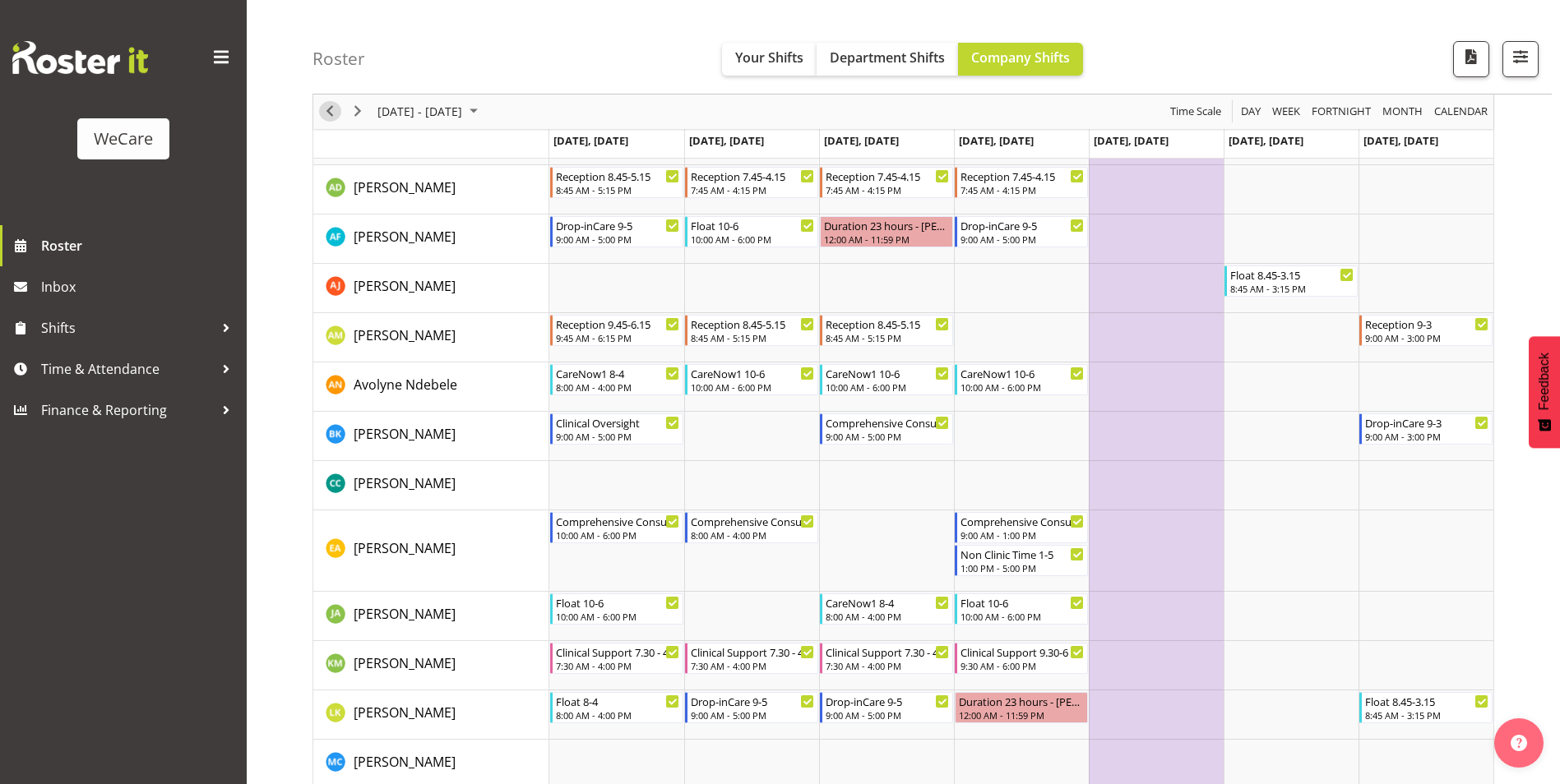
click at [323, 106] on span "Previous" at bounding box center [330, 112] width 20 height 21
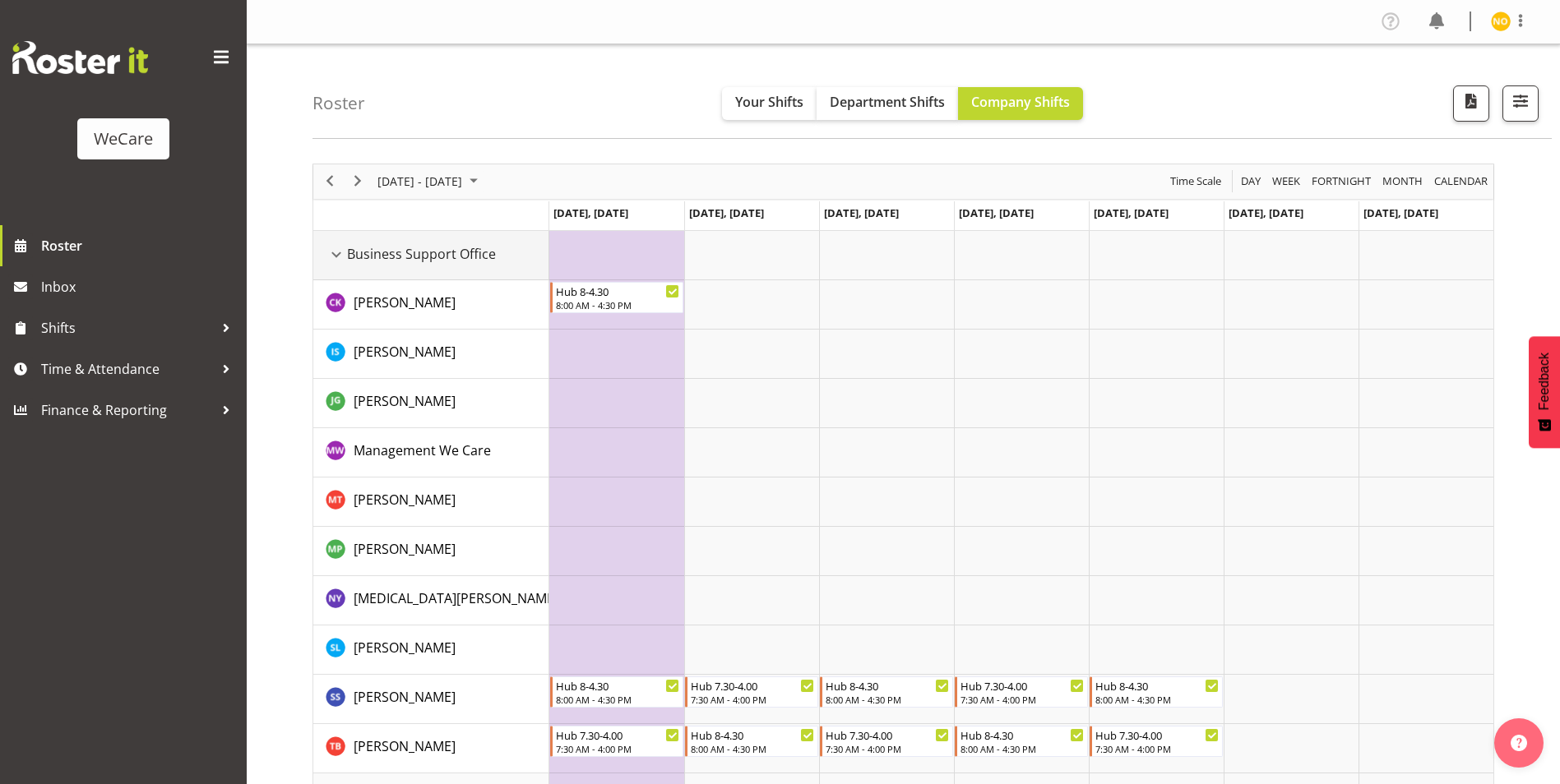
click at [332, 258] on div "Business Support Office resource" at bounding box center [337, 255] width 22 height 22
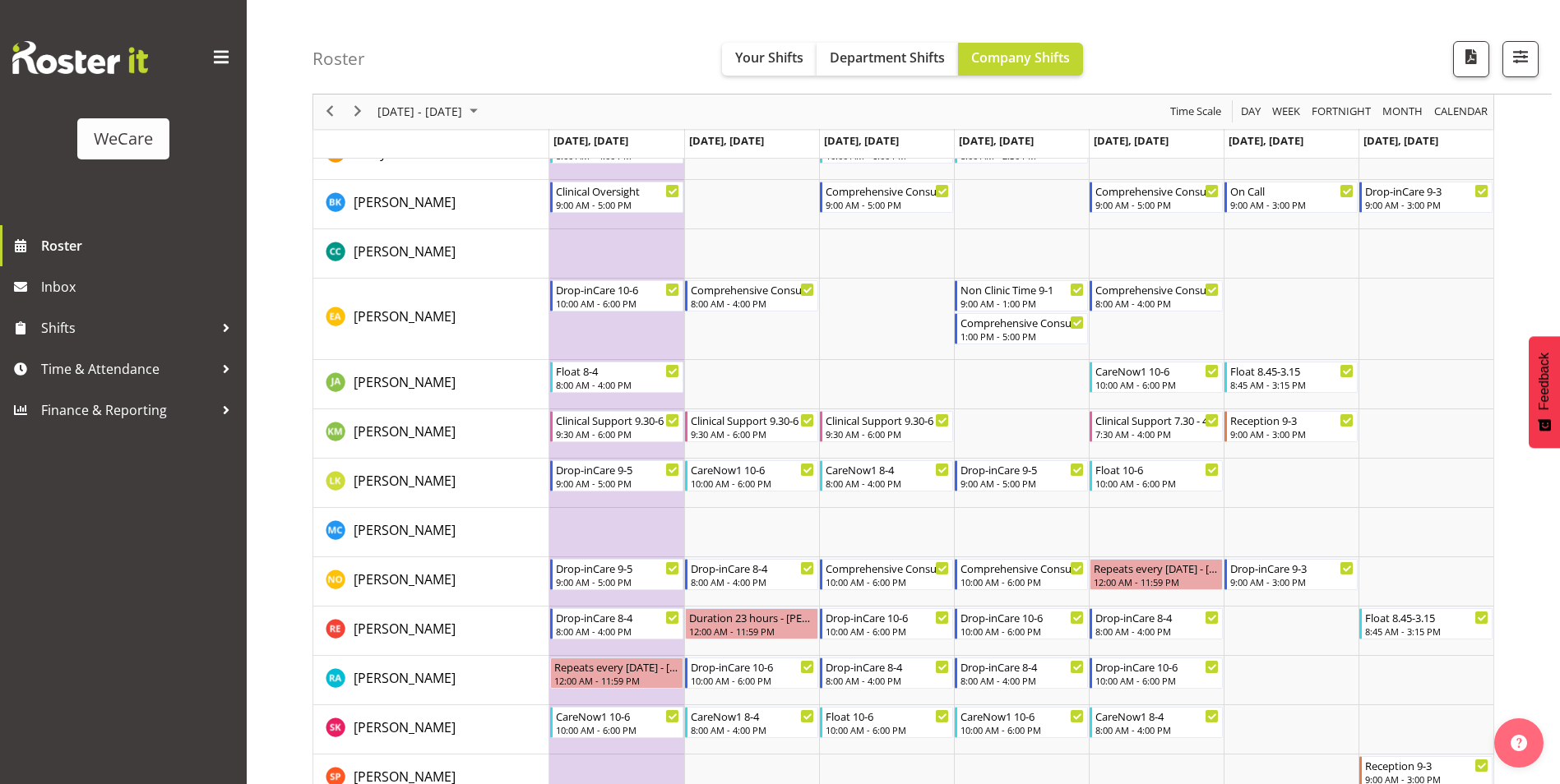
scroll to position [411, 0]
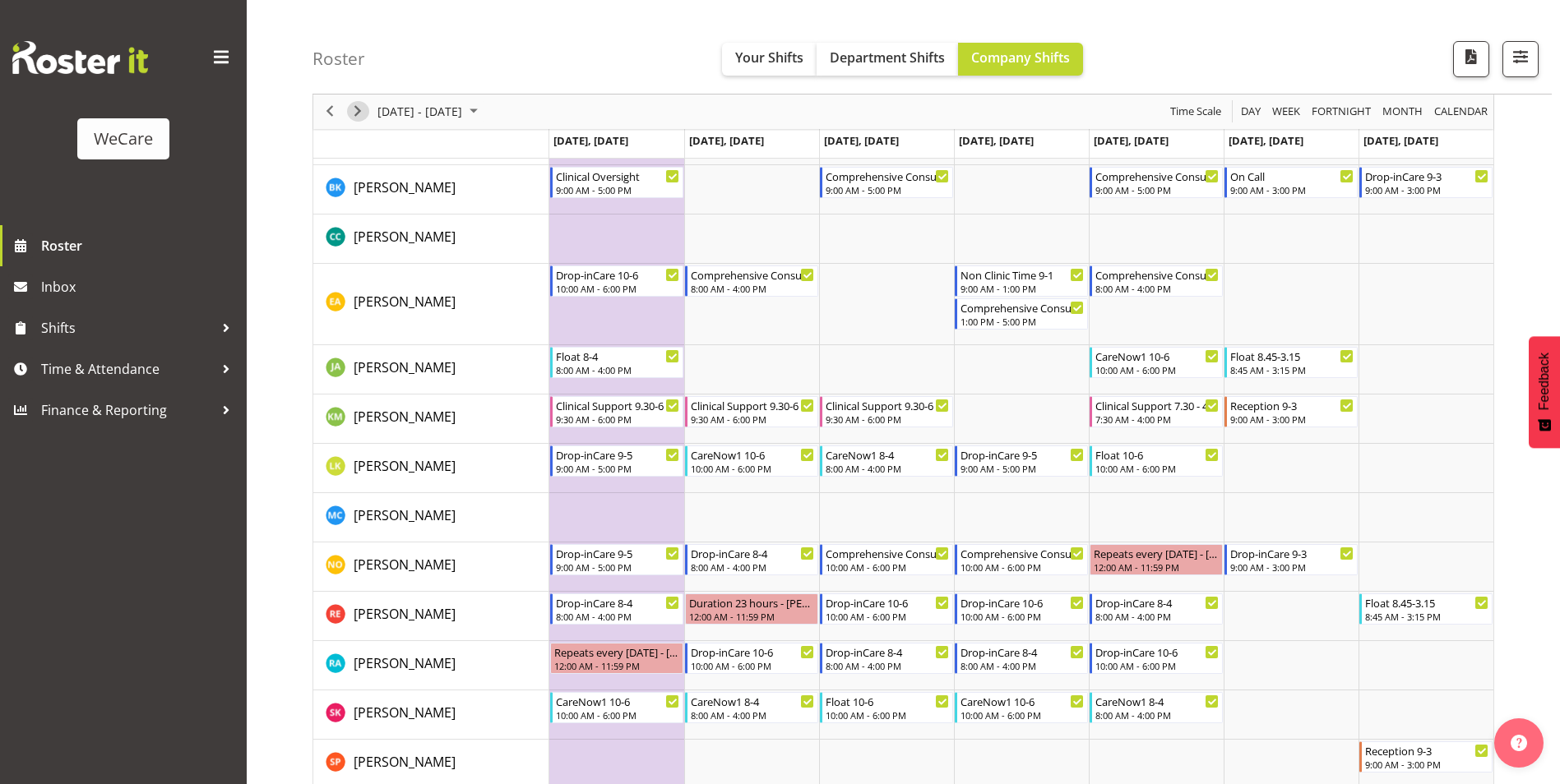
click at [356, 111] on span "Next" at bounding box center [358, 112] width 20 height 21
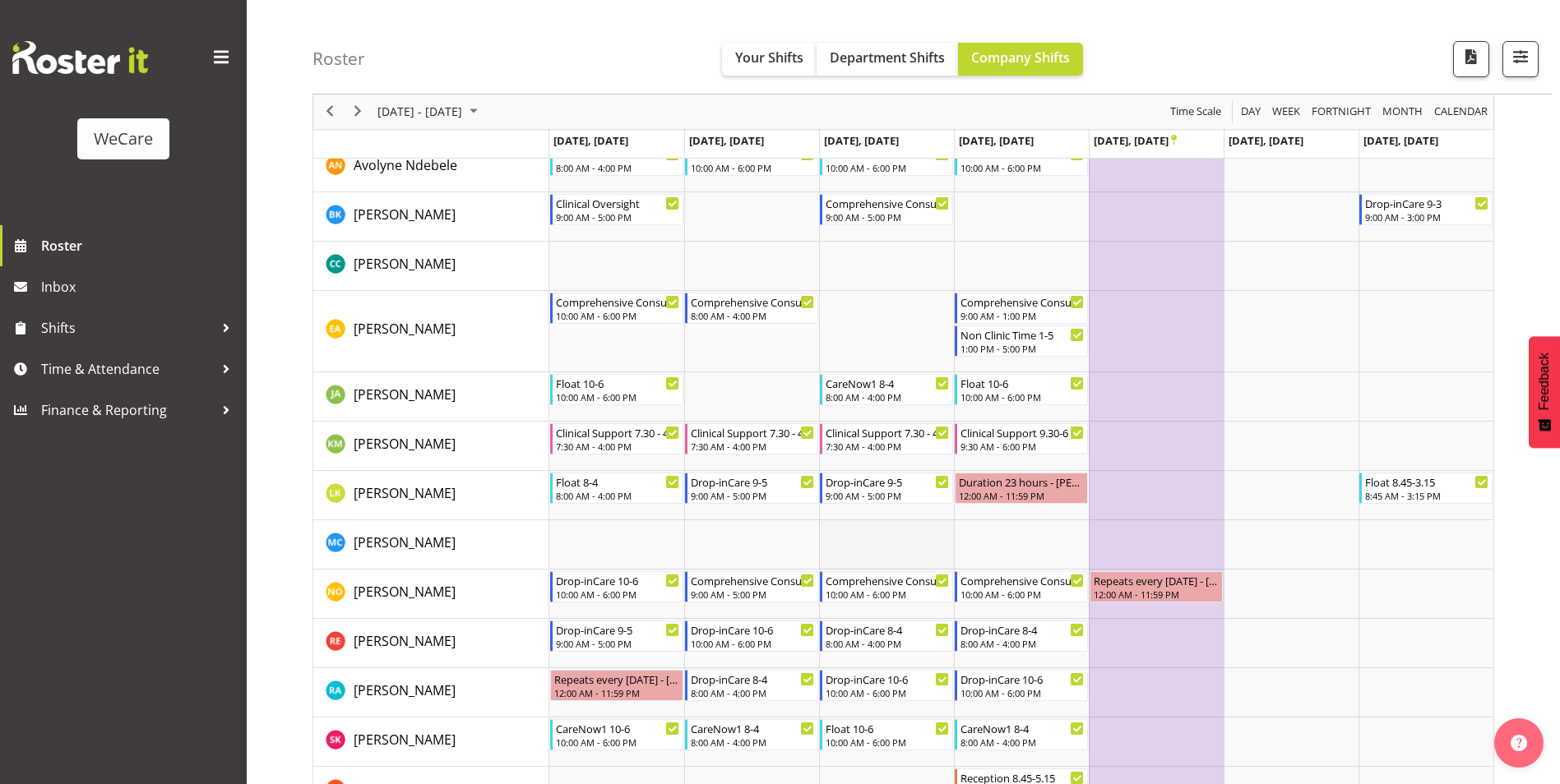
scroll to position [904, 0]
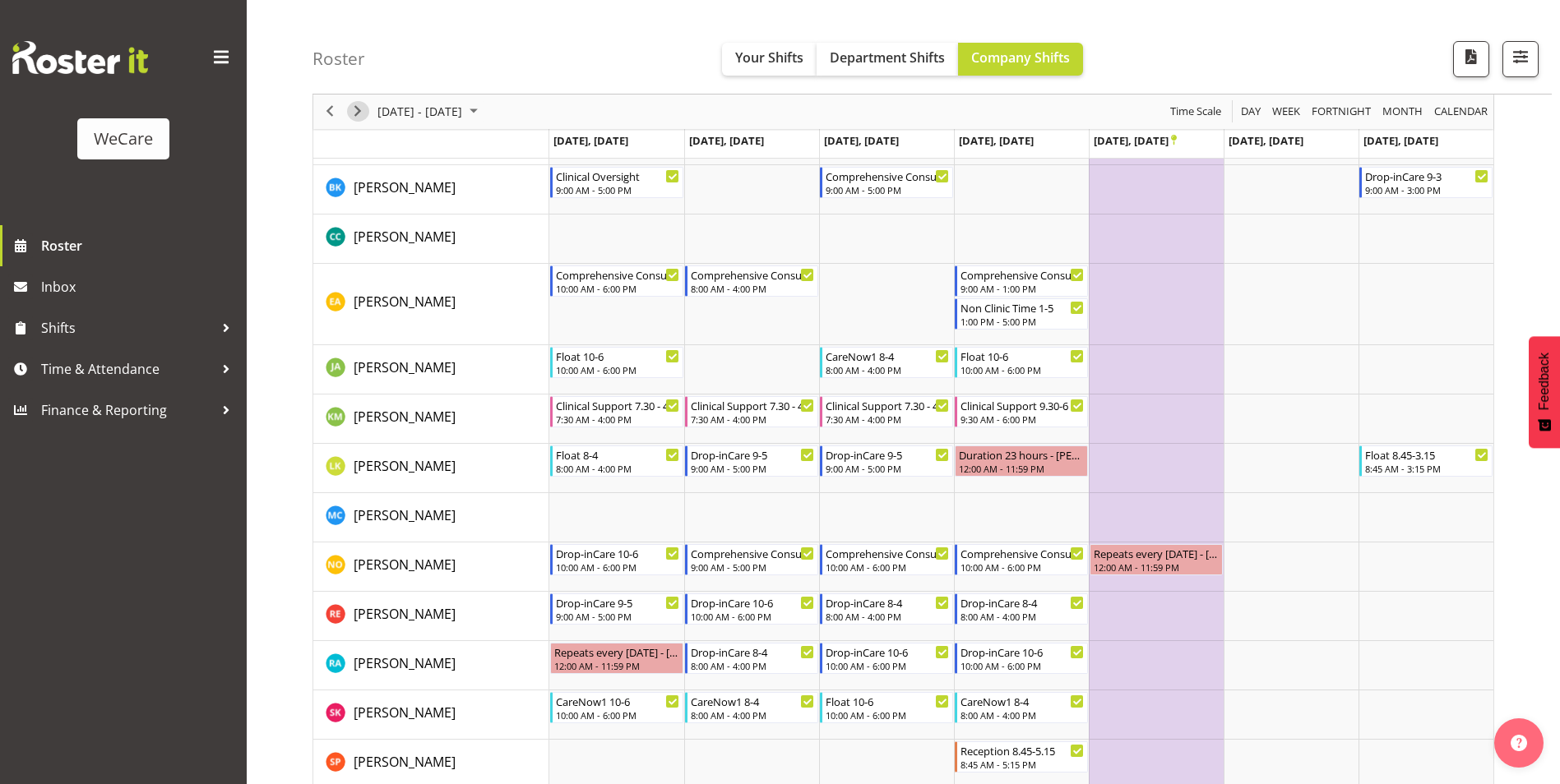
click at [353, 111] on span "Next" at bounding box center [358, 112] width 20 height 21
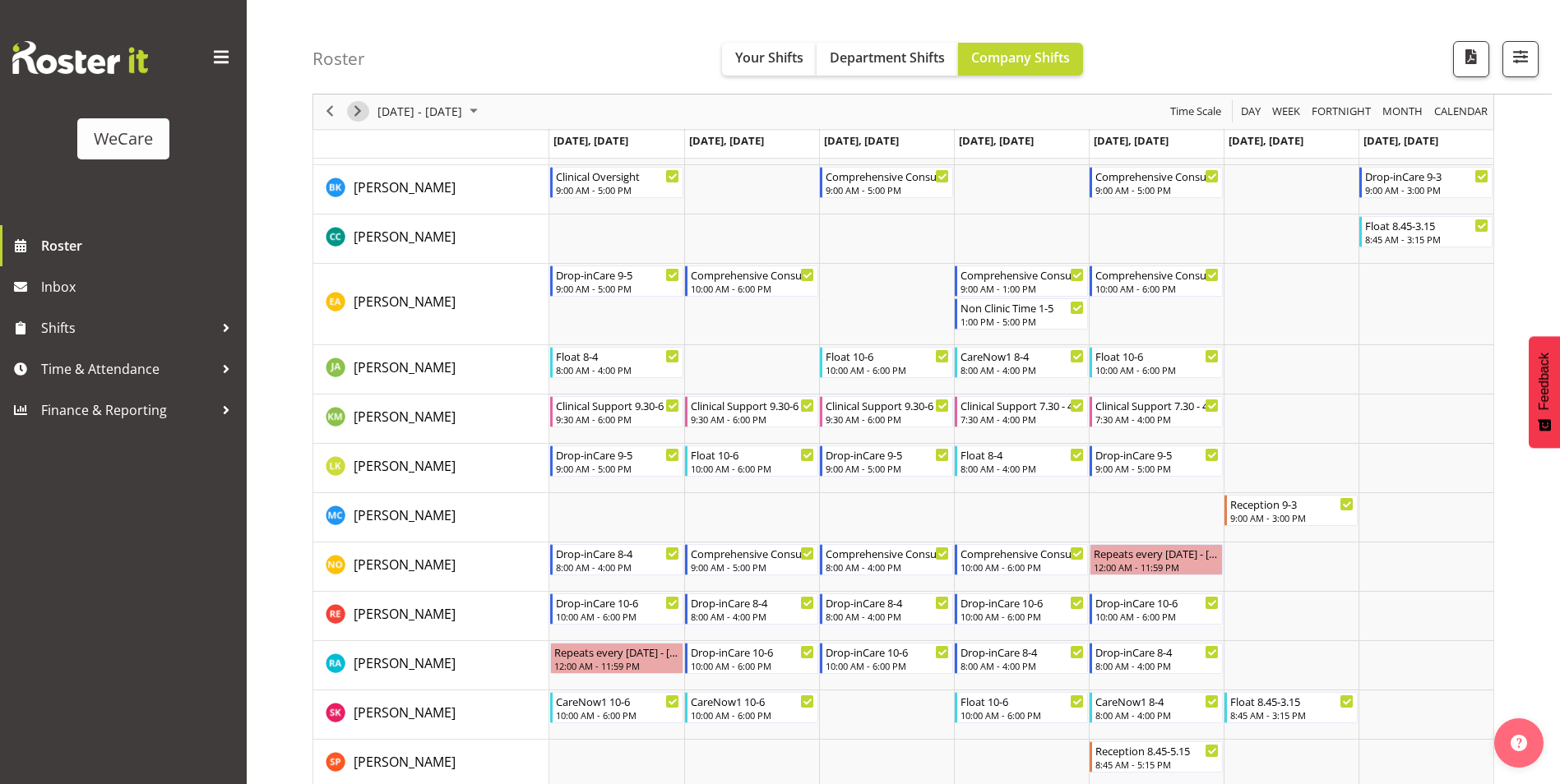
click at [362, 115] on span "Next" at bounding box center [358, 112] width 20 height 21
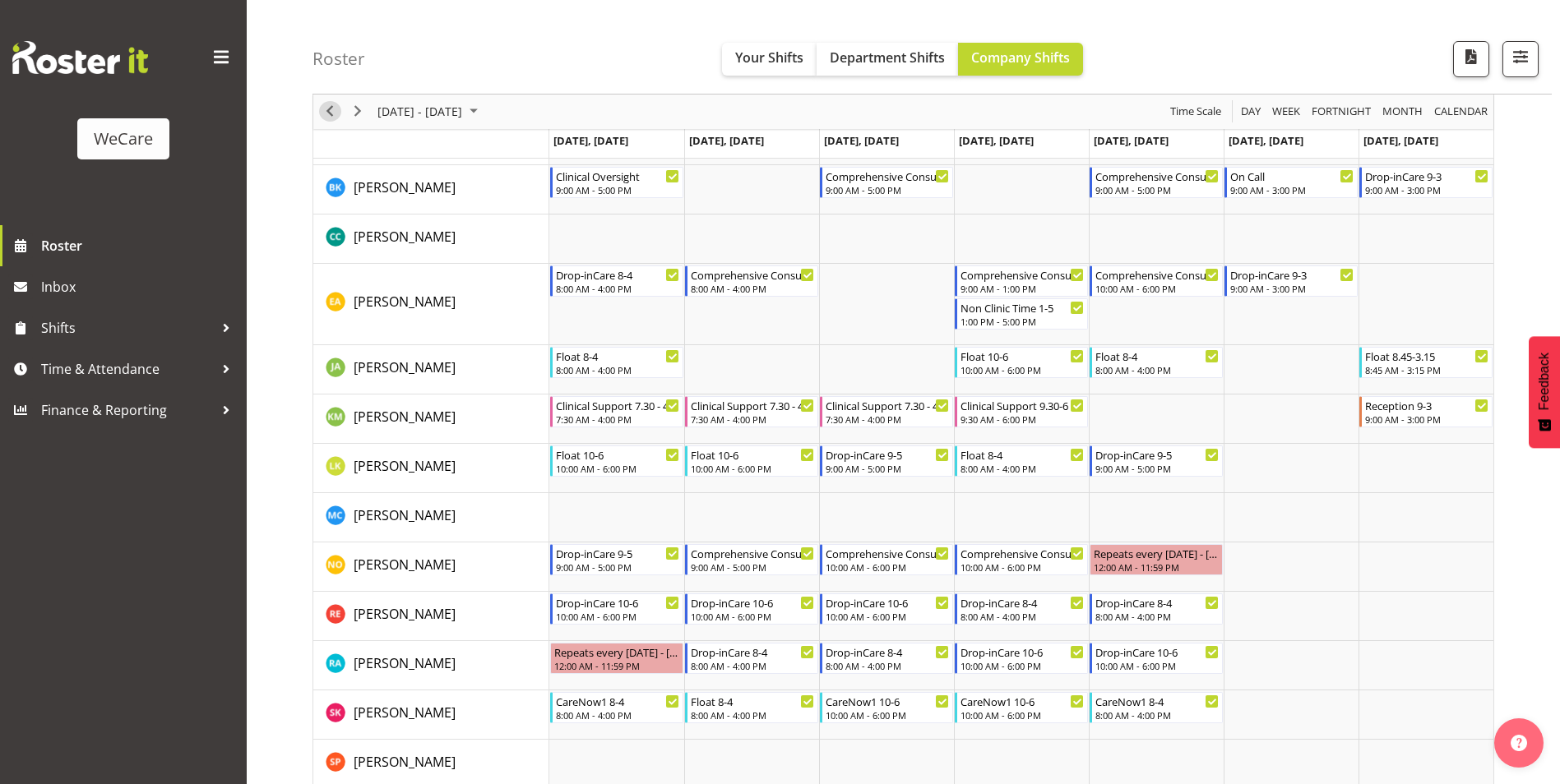
click at [329, 109] on span "Previous" at bounding box center [330, 112] width 20 height 21
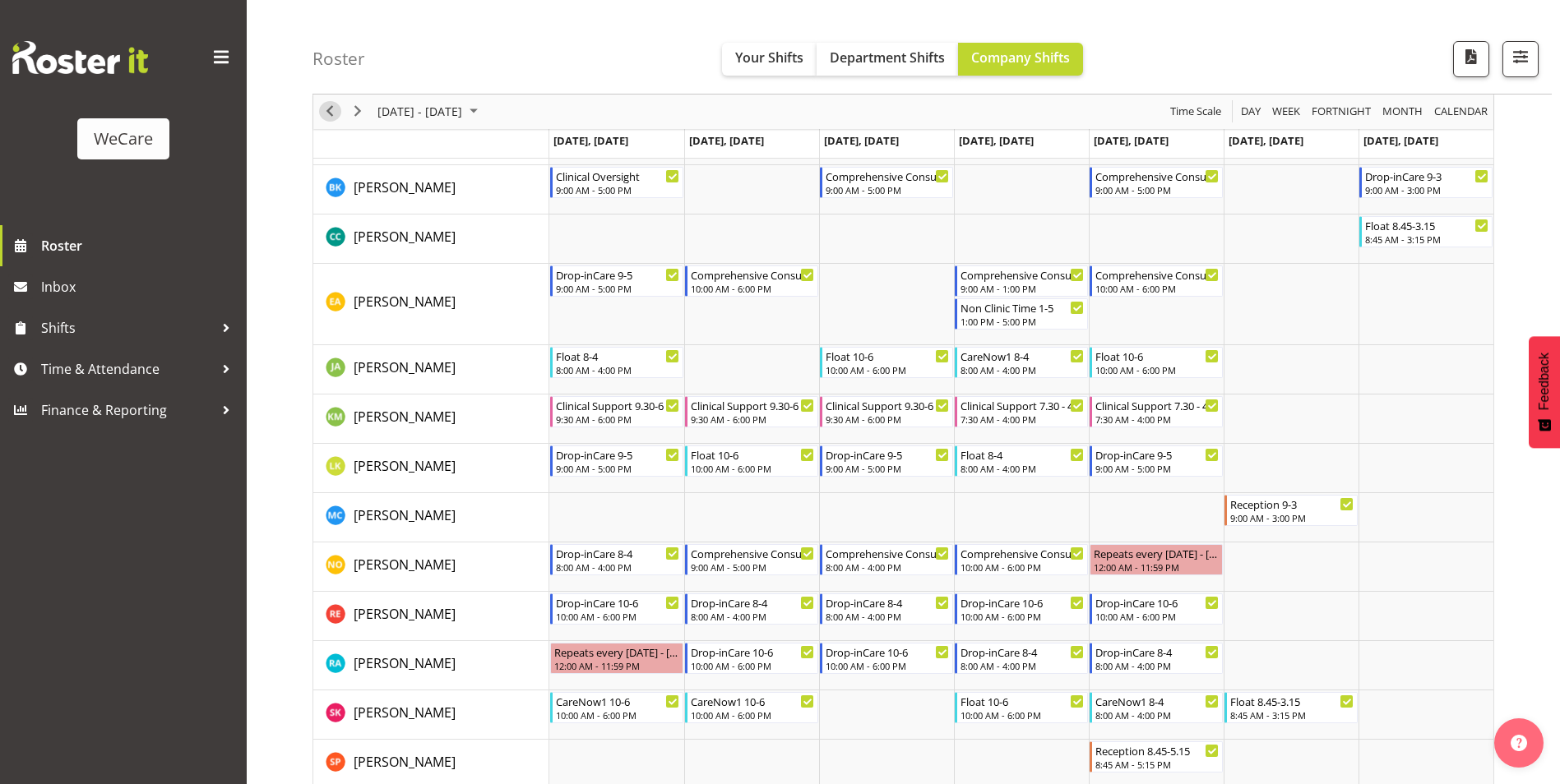
click at [332, 116] on span "Previous" at bounding box center [330, 112] width 20 height 21
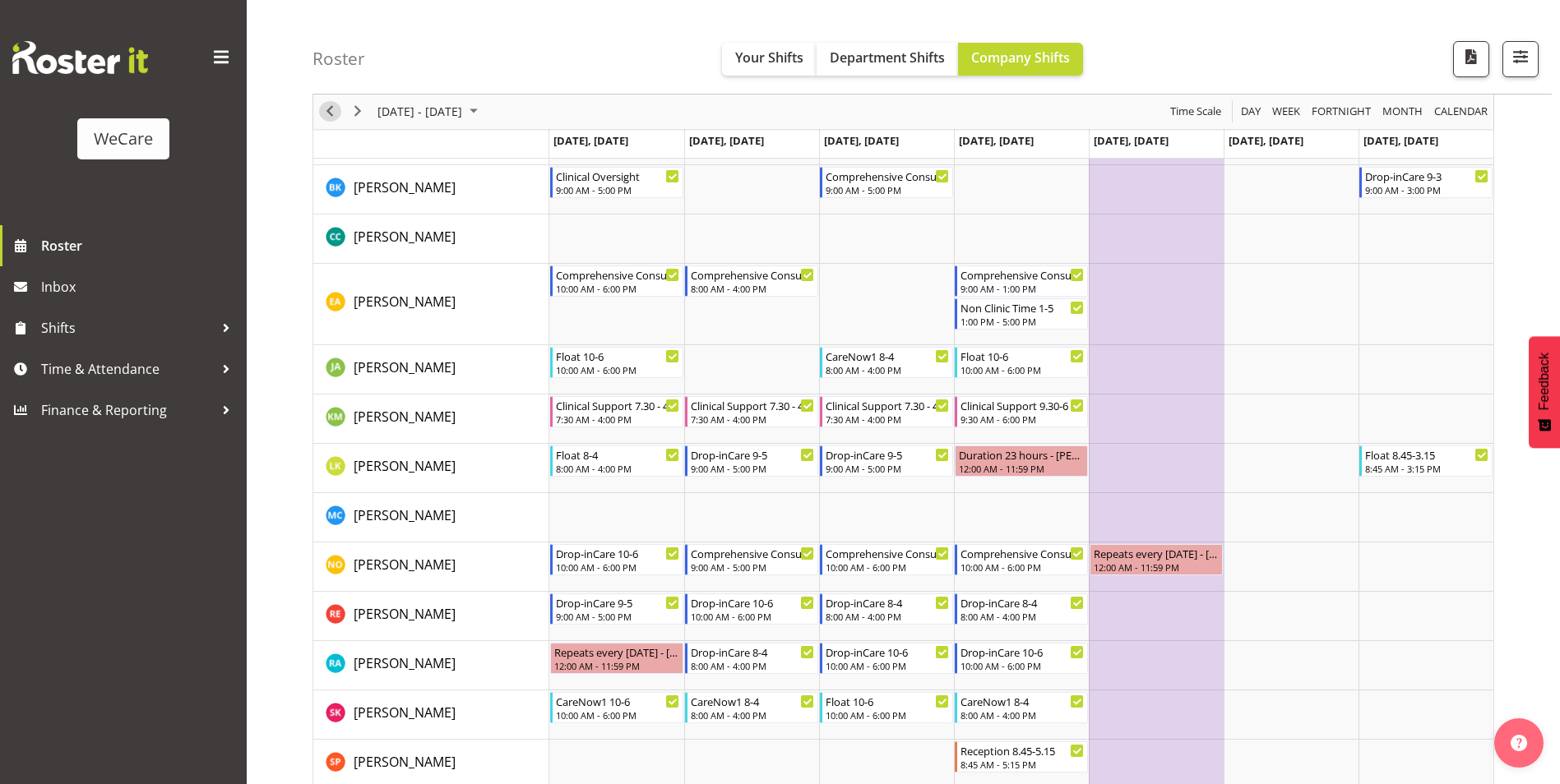
click at [326, 108] on span "Previous" at bounding box center [330, 112] width 20 height 21
